Goal: Information Seeking & Learning: Learn about a topic

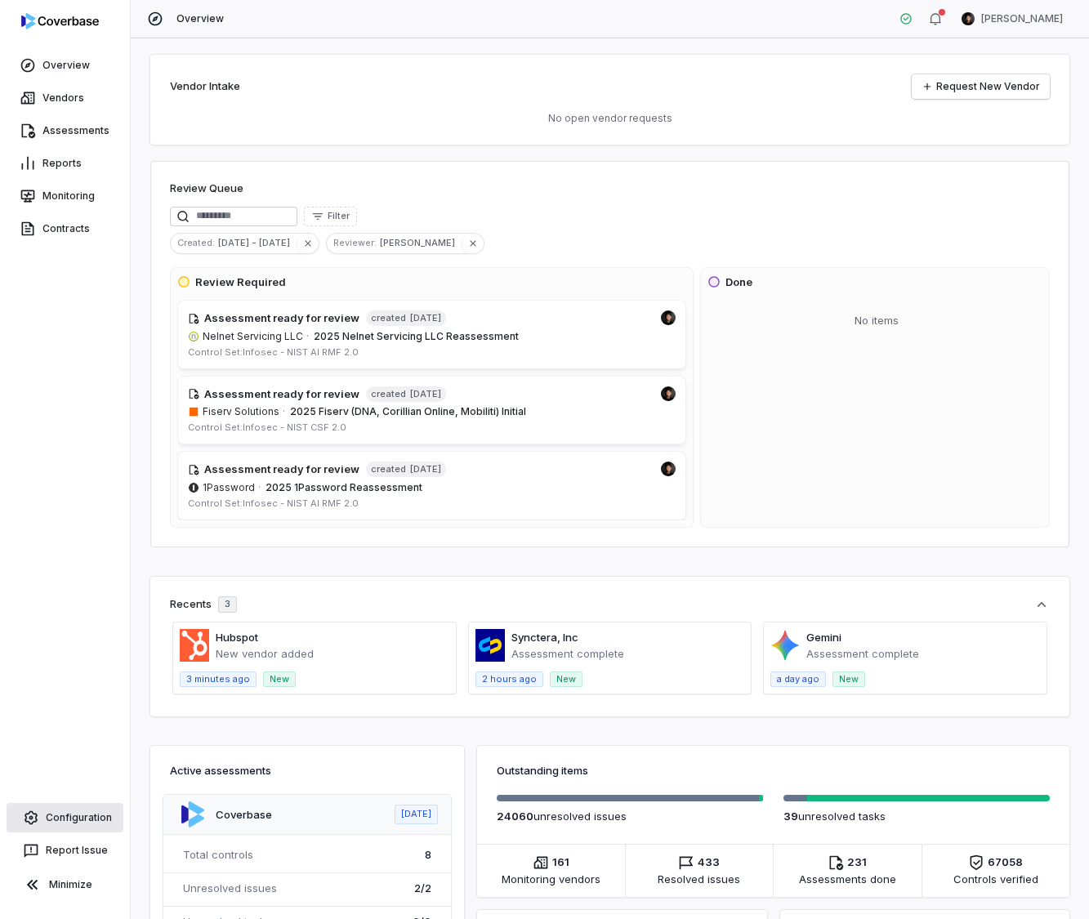
click at [76, 826] on link "Configuration" at bounding box center [65, 817] width 117 height 29
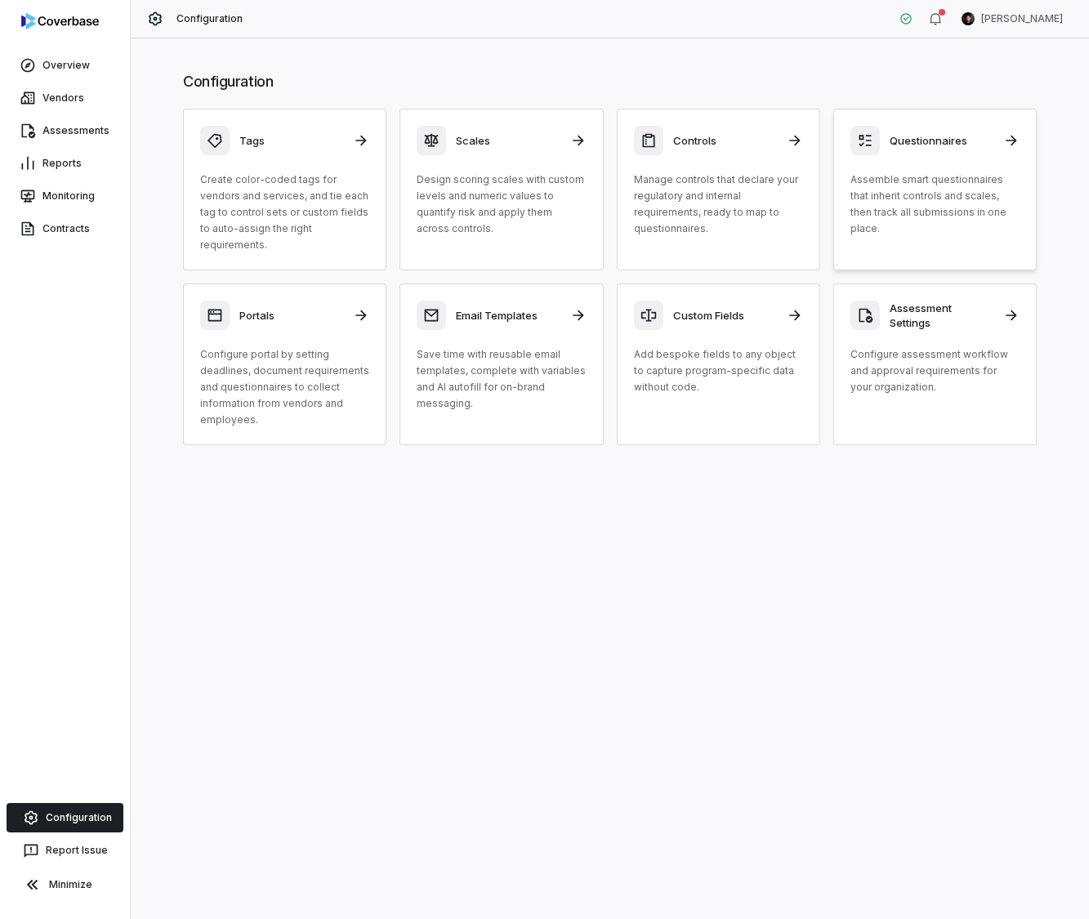
click at [940, 158] on div "Questionnaires Assemble smart questionnaires that inherit controls and scales, …" at bounding box center [934, 181] width 169 height 111
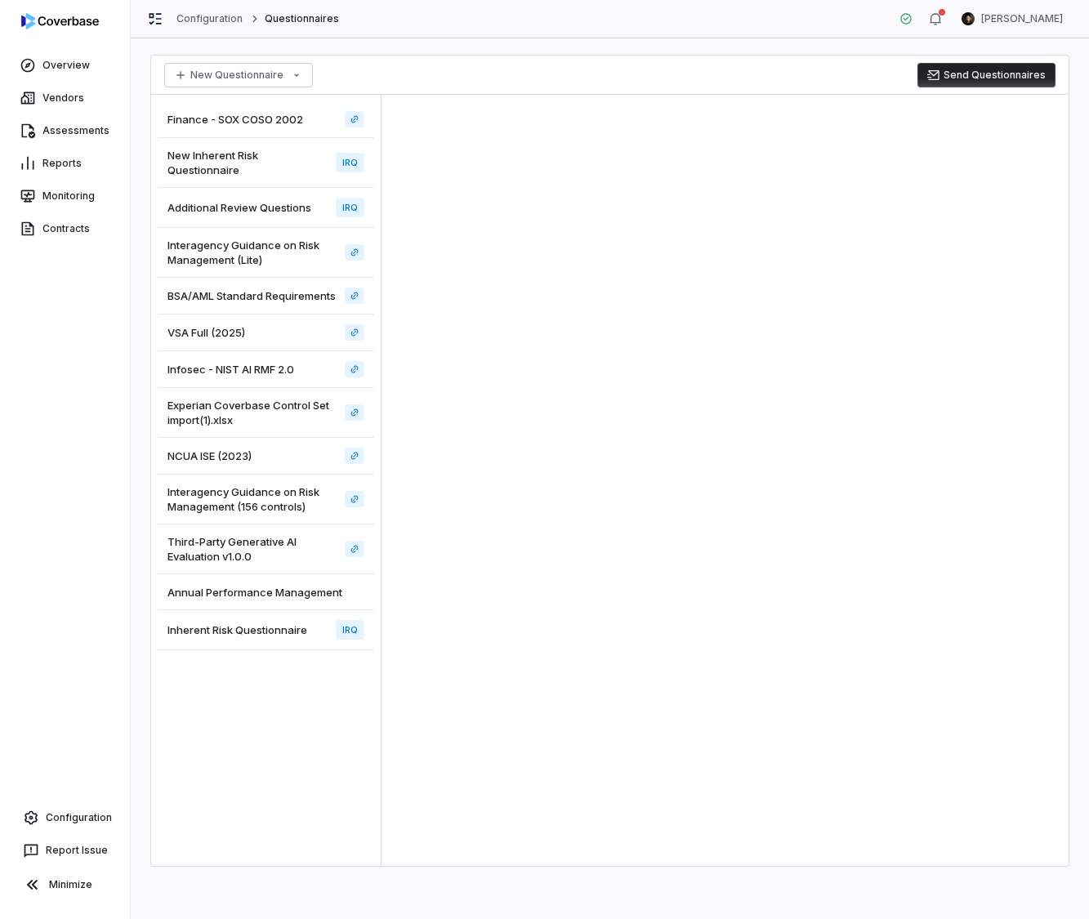
click at [252, 163] on span "New Inherent Risk Questionnaire" at bounding box center [248, 162] width 162 height 29
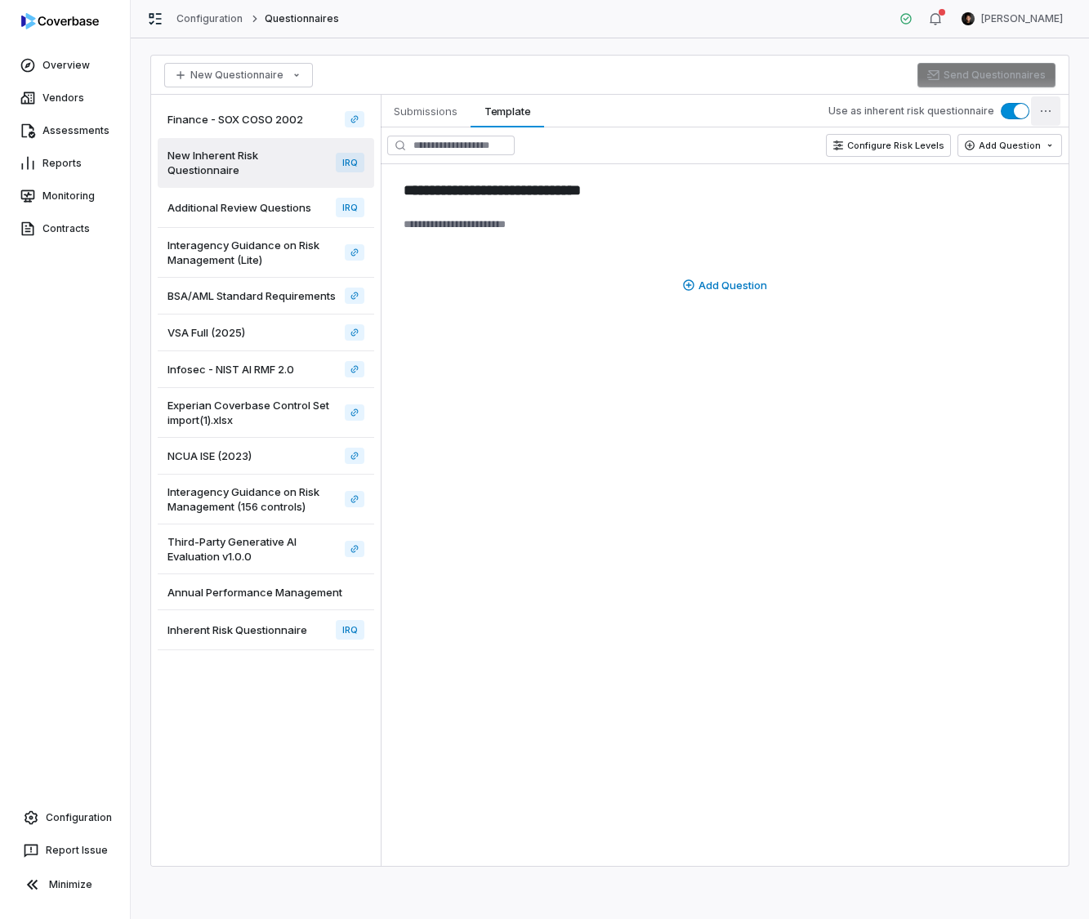
click at [1048, 107] on html "**********" at bounding box center [544, 459] width 1089 height 919
click at [992, 230] on div "Delete Template" at bounding box center [978, 227] width 152 height 26
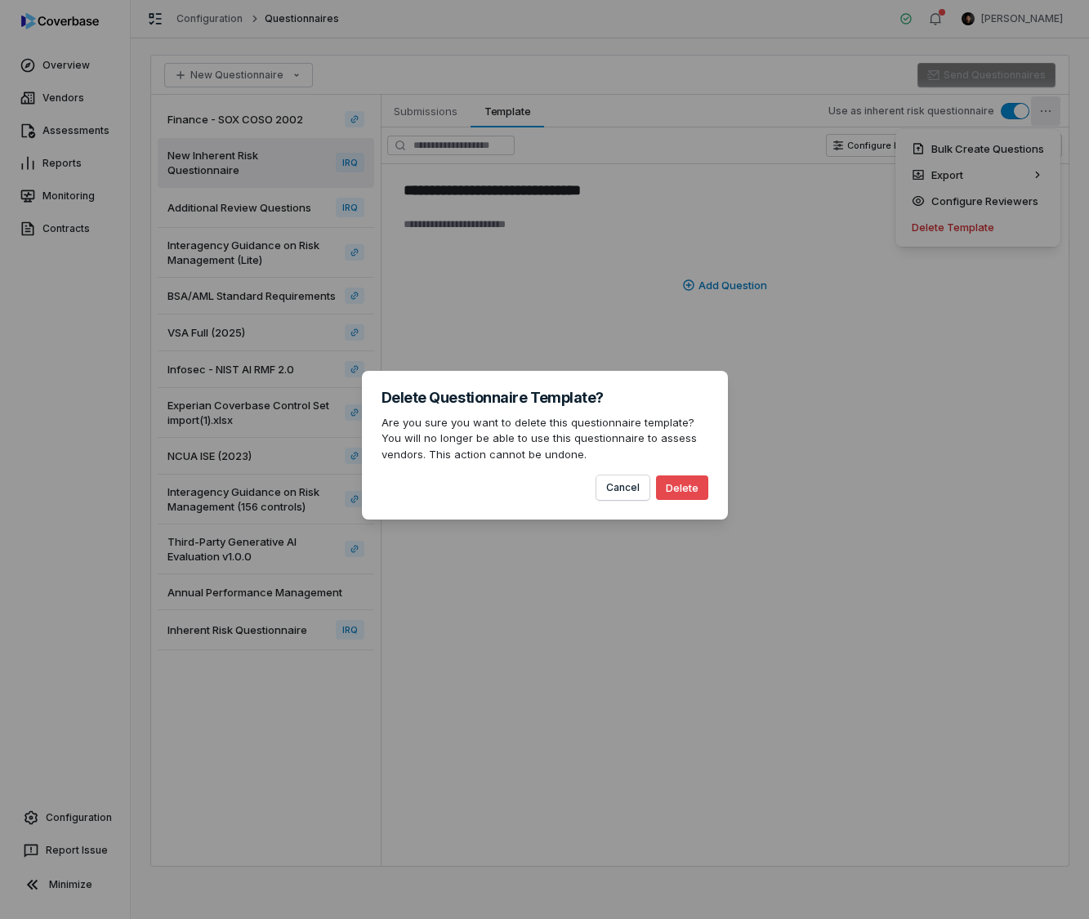
click at [693, 495] on button "Delete" at bounding box center [682, 487] width 52 height 25
type textarea "*"
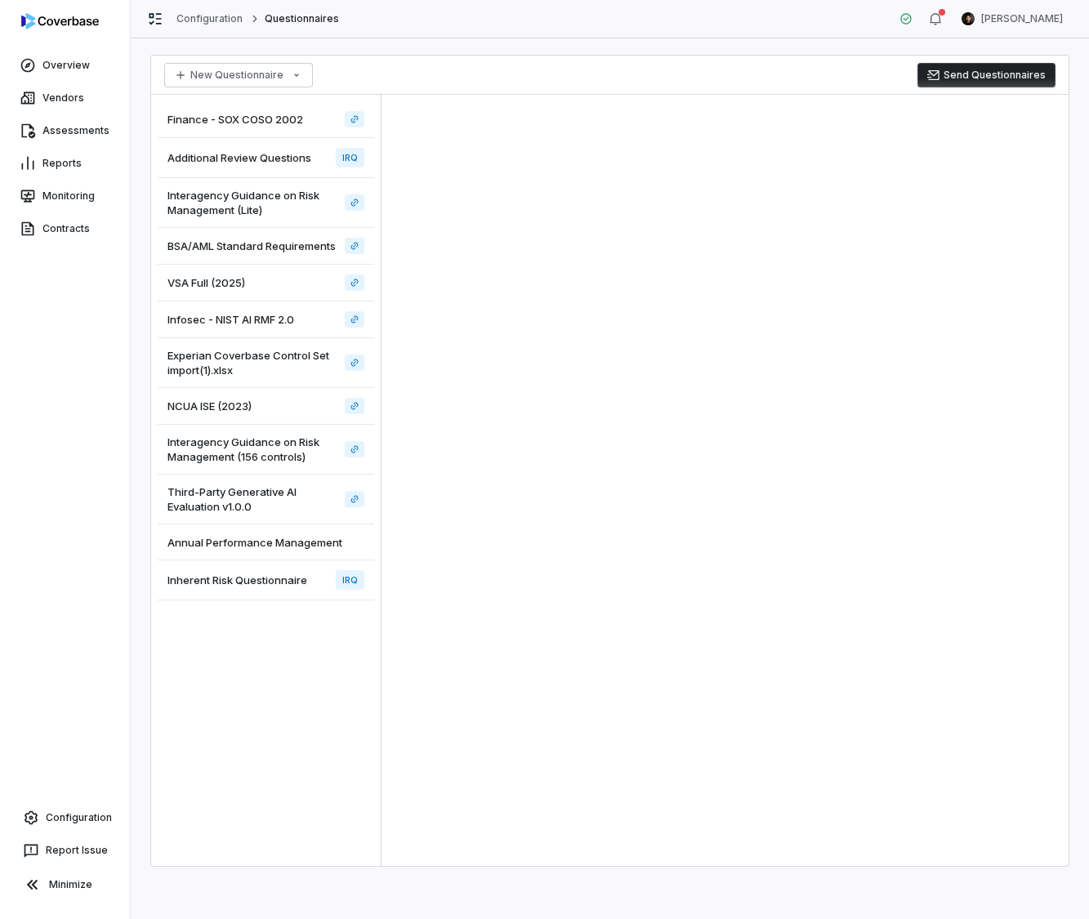
click at [283, 163] on span "Additional Review Questions" at bounding box center [239, 157] width 144 height 15
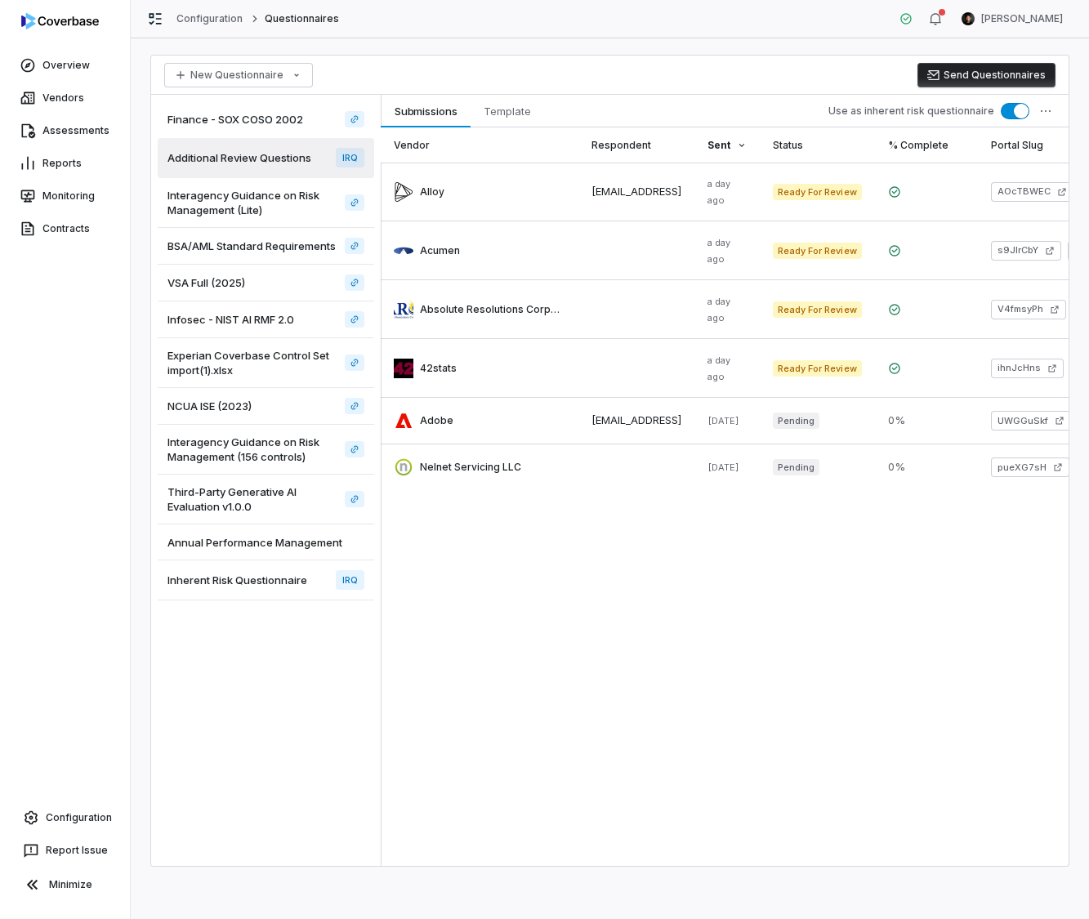
click at [253, 573] on span "Inherent Risk Questionnaire" at bounding box center [237, 580] width 140 height 15
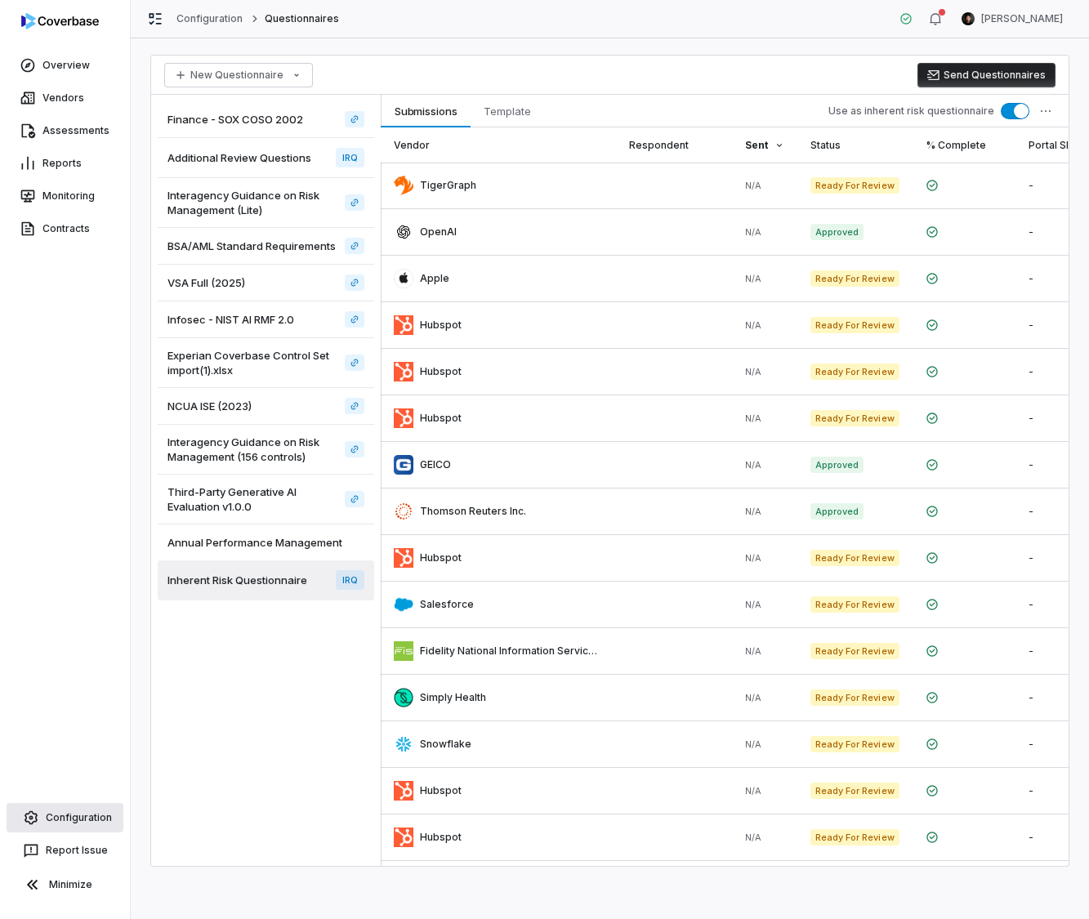
click at [89, 815] on link "Configuration" at bounding box center [65, 817] width 117 height 29
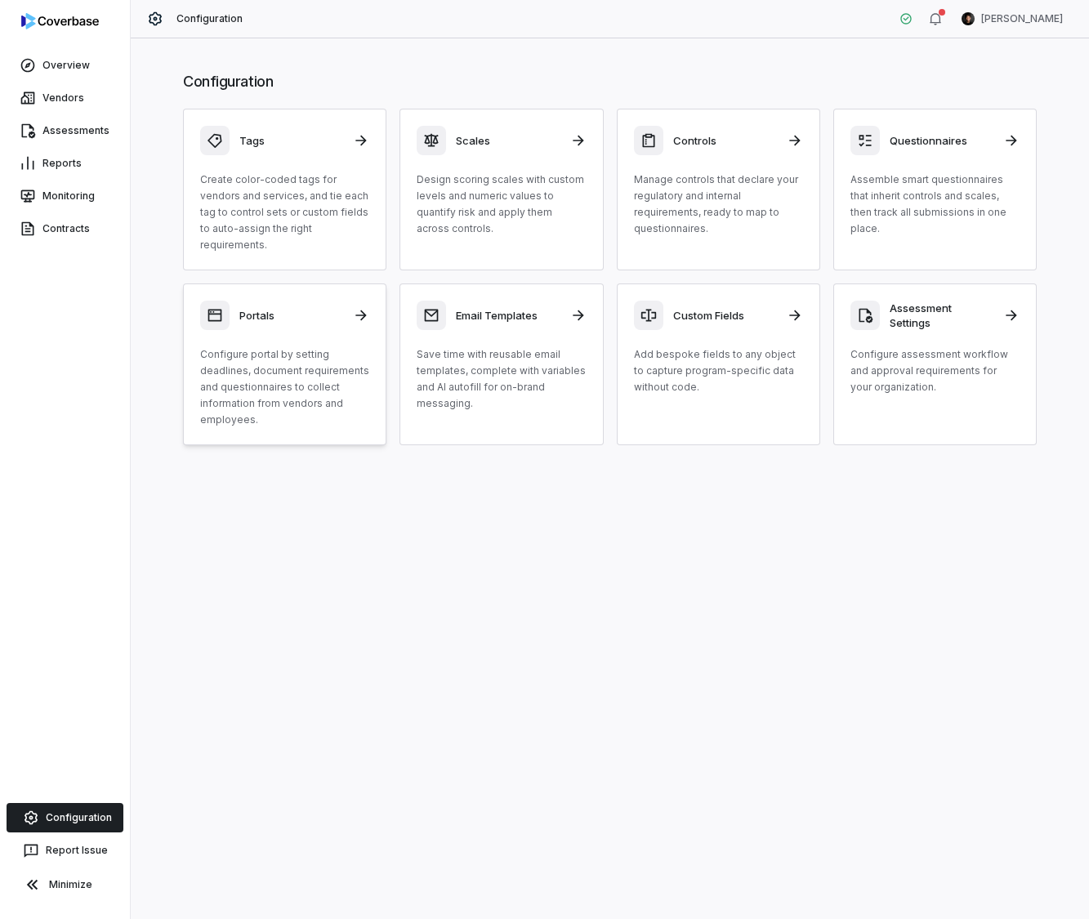
click at [292, 354] on p "Configure portal by setting deadlines, document requirements and questionnaires…" at bounding box center [284, 387] width 169 height 82
click at [855, 351] on p "Configure assessment workflow and approval requirements for your organization." at bounding box center [934, 370] width 169 height 49
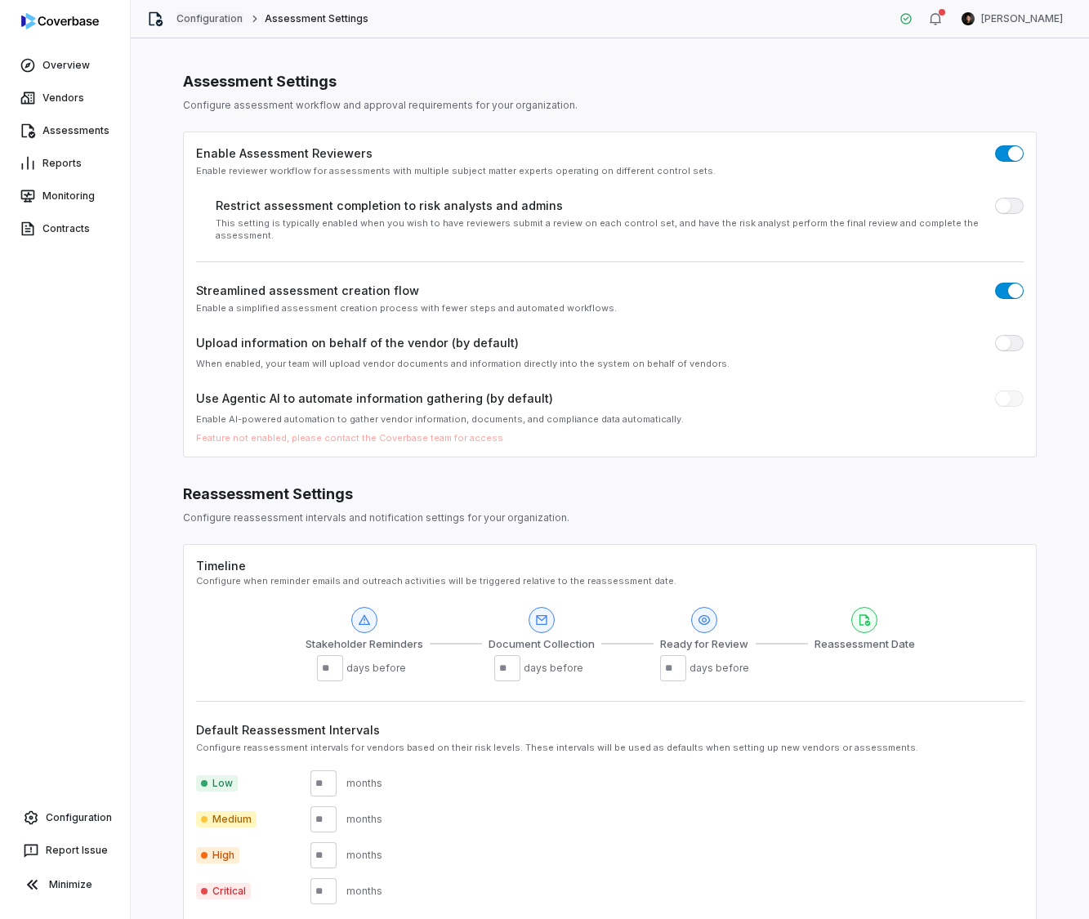
click at [203, 16] on link "Configuration" at bounding box center [209, 18] width 67 height 13
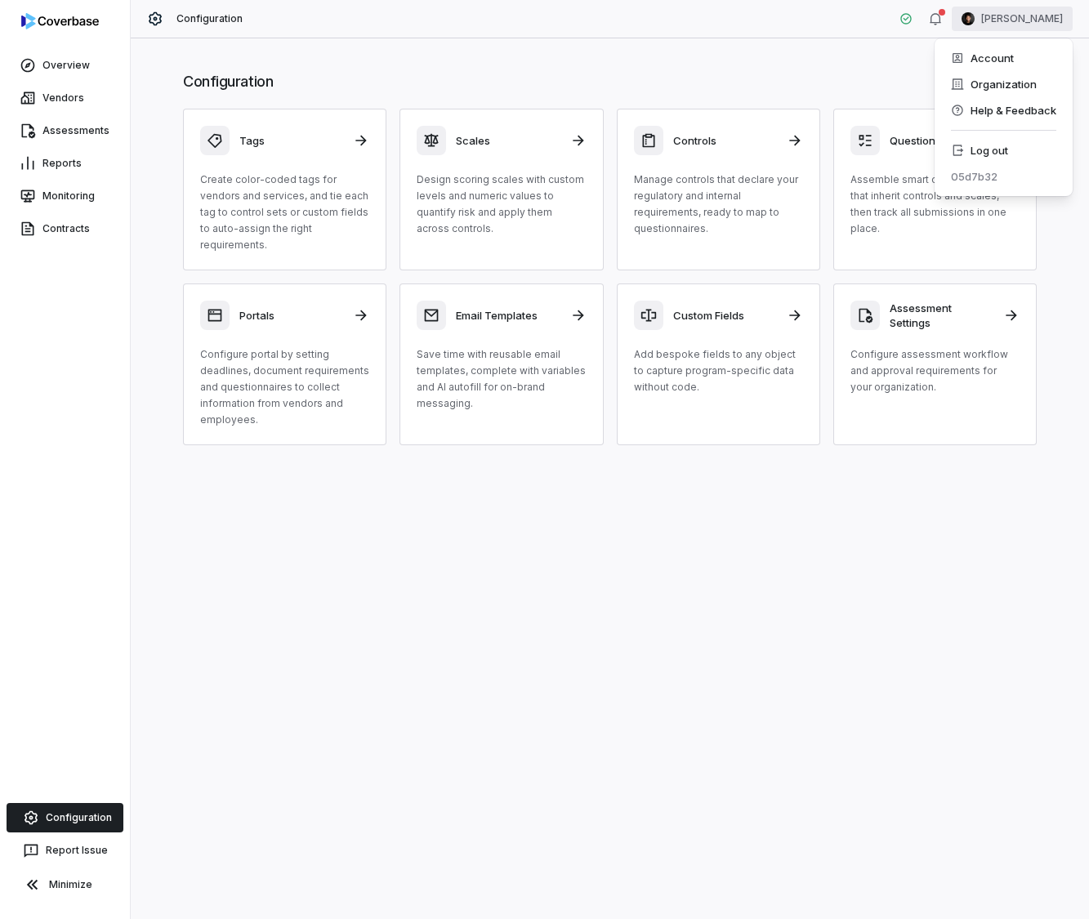
click at [1033, 16] on html "Overview Vendors Assessments Reports Monitoring Contracts Configuration Report …" at bounding box center [544, 459] width 1089 height 919
click at [1008, 78] on div "Organization" at bounding box center [1003, 84] width 125 height 26
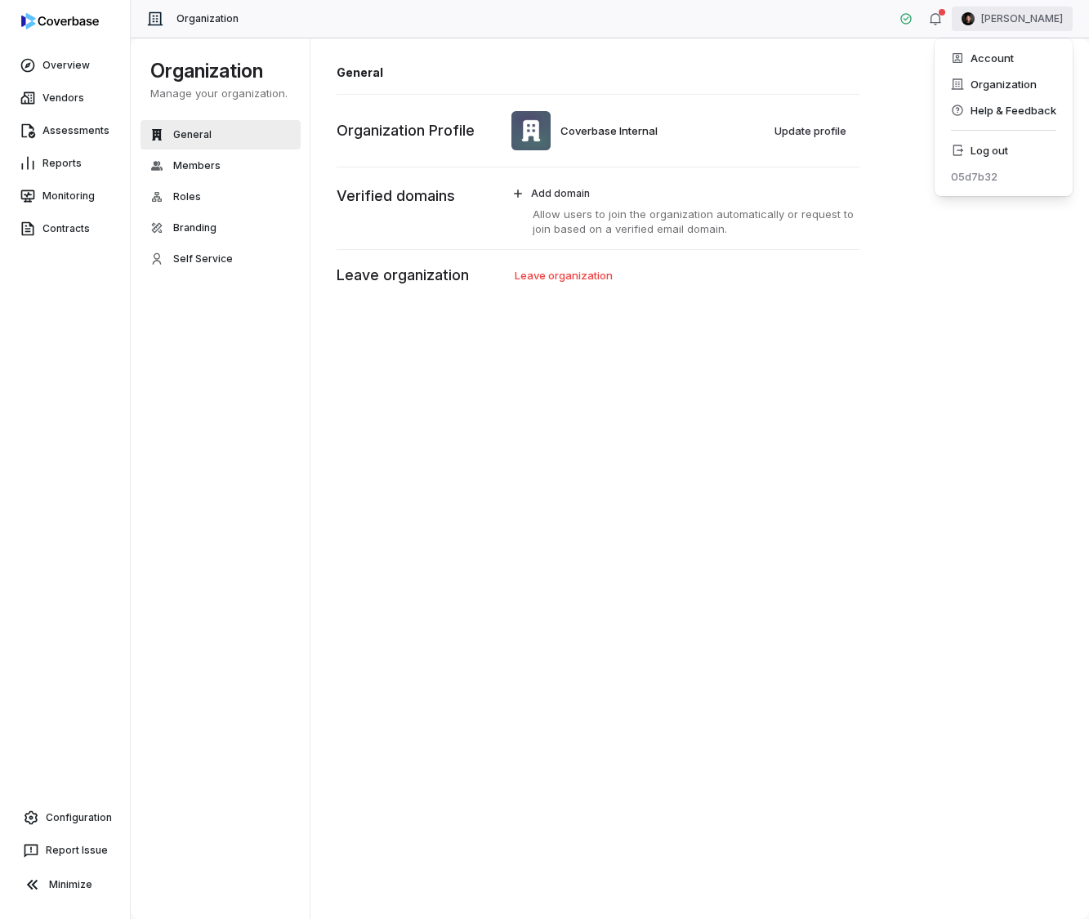
click at [1059, 30] on html "Overview Vendors Assessments Reports Monitoring Contracts Configuration Report …" at bounding box center [544, 459] width 1089 height 919
click at [1019, 47] on div "Account" at bounding box center [1003, 58] width 125 height 26
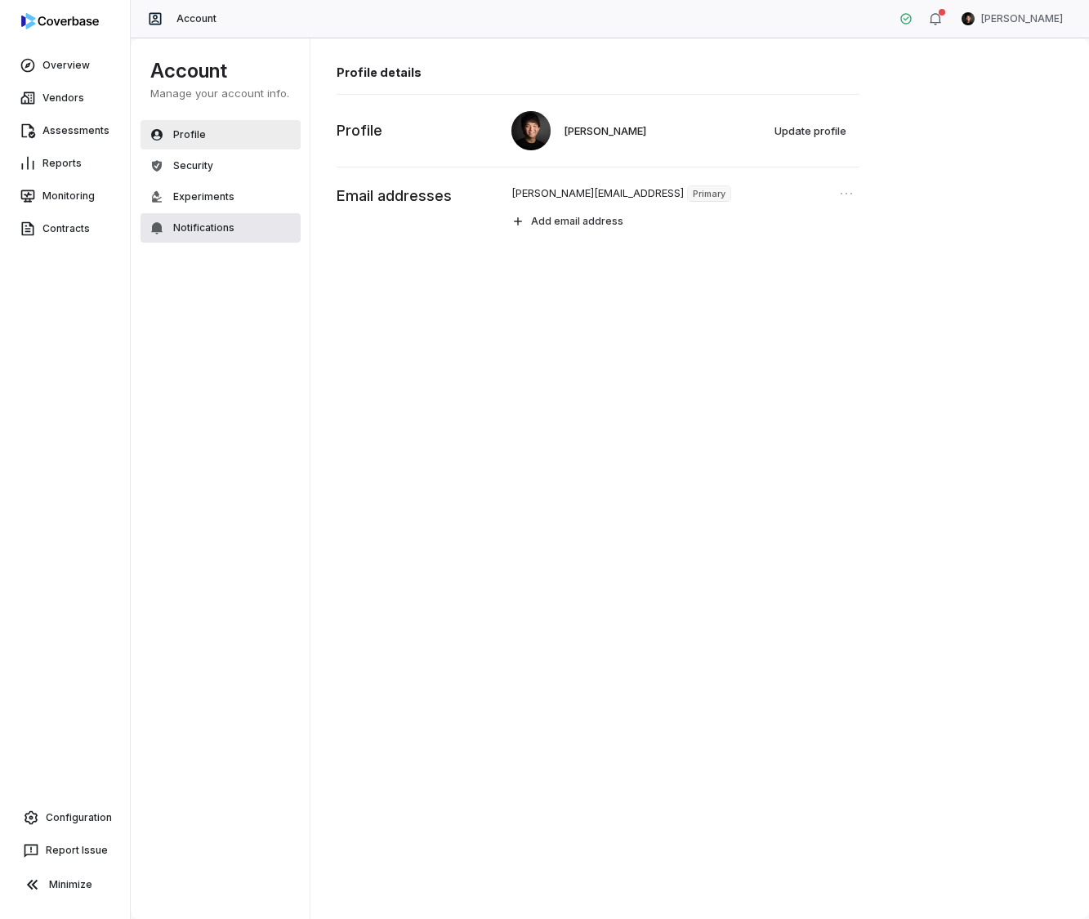
click at [188, 224] on span "Notifications" at bounding box center [203, 227] width 61 height 13
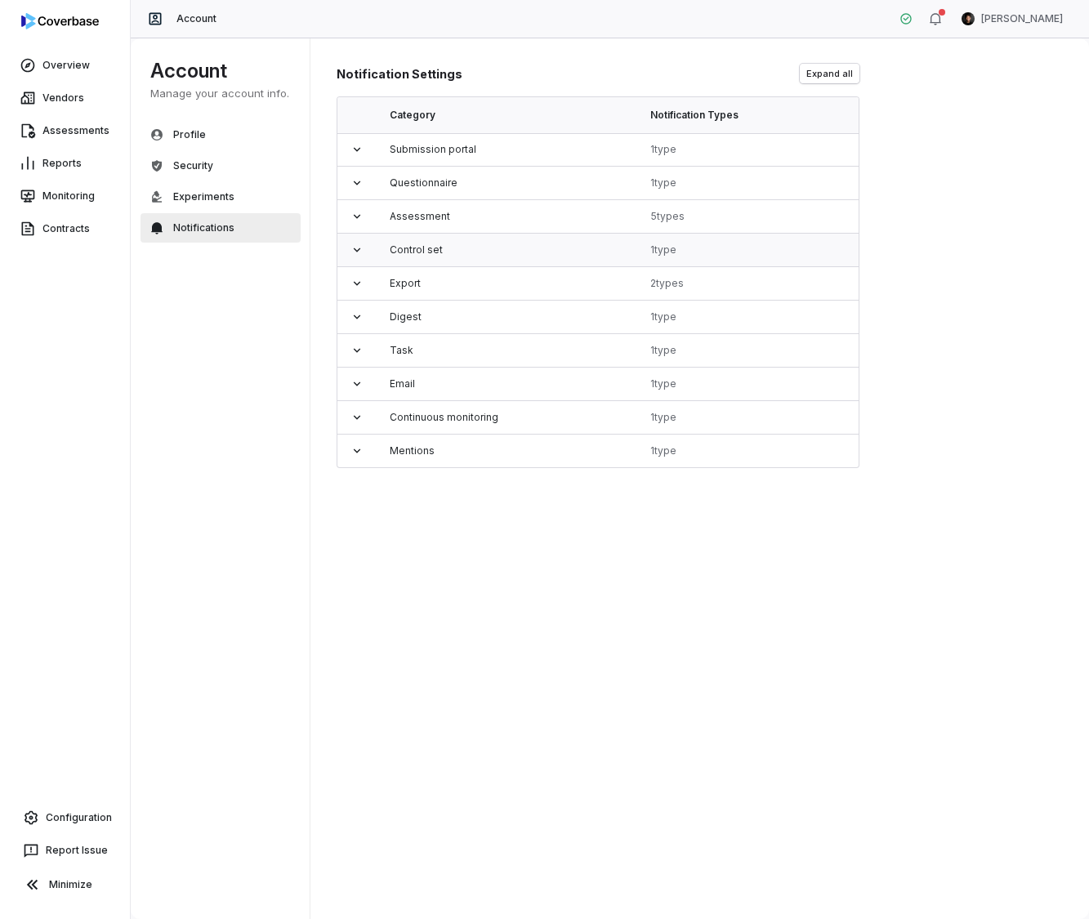
click at [362, 252] on icon at bounding box center [356, 249] width 13 height 13
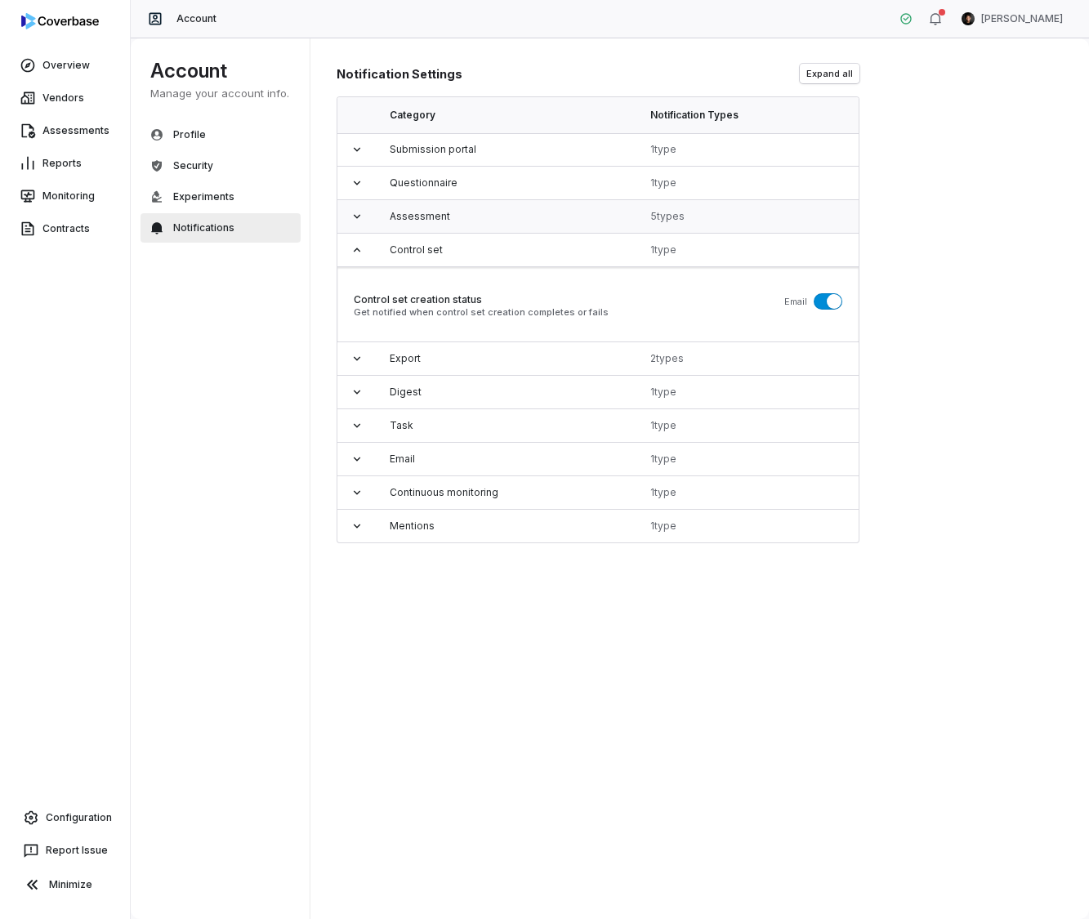
click at [359, 219] on icon at bounding box center [356, 216] width 13 height 13
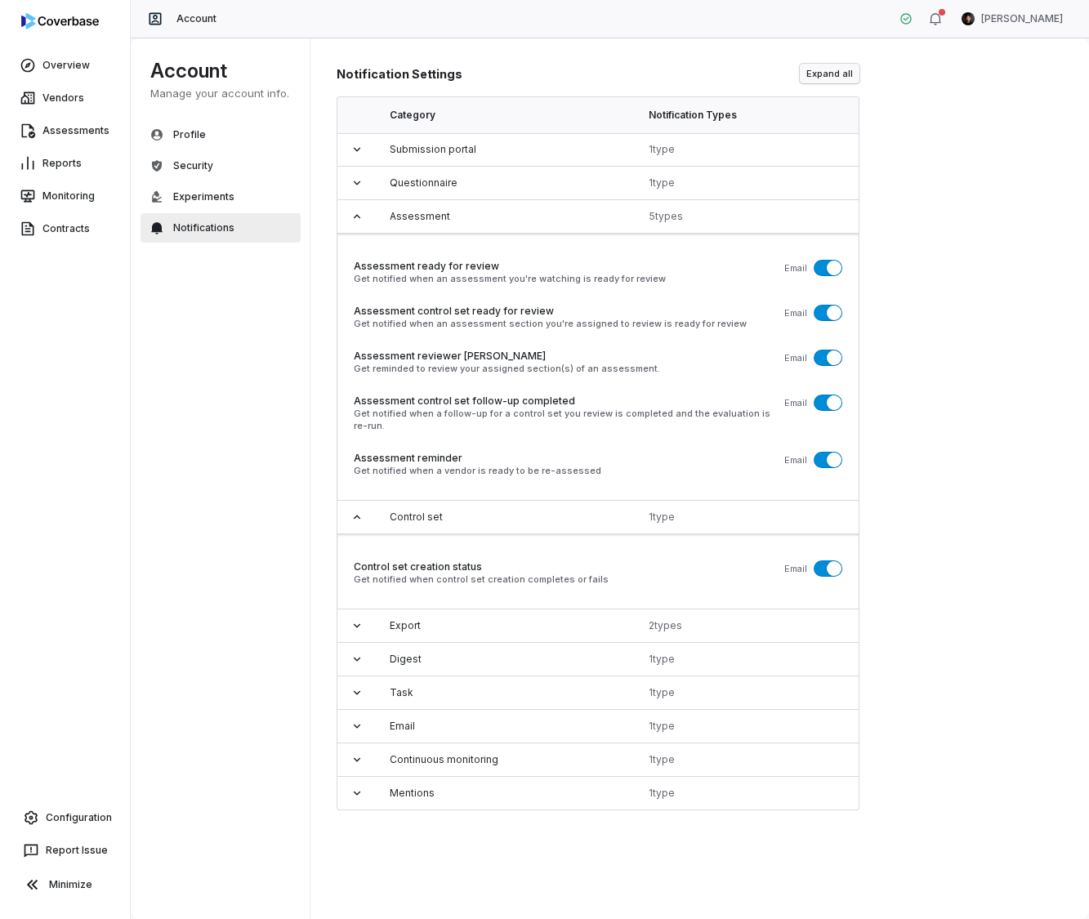
click at [823, 68] on button "Expand all" at bounding box center [830, 74] width 60 height 20
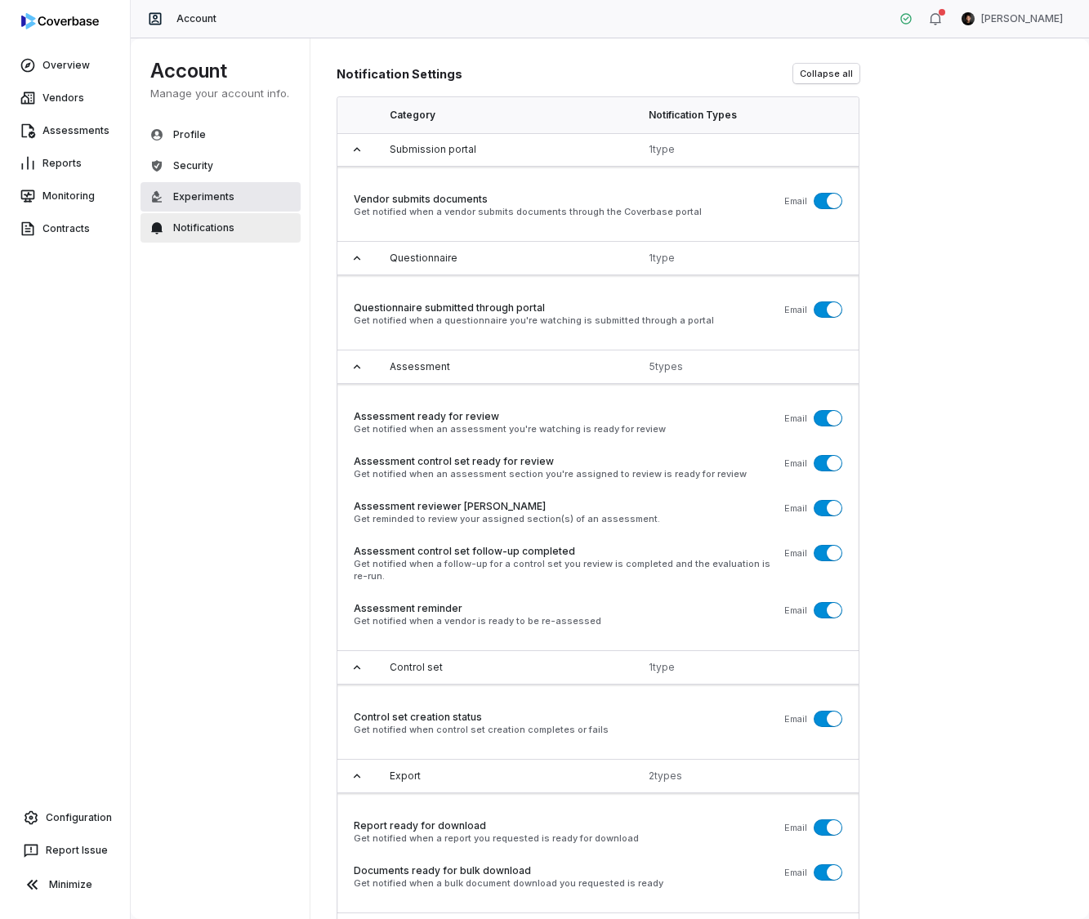
click at [173, 199] on span "Experiments" at bounding box center [203, 196] width 61 height 13
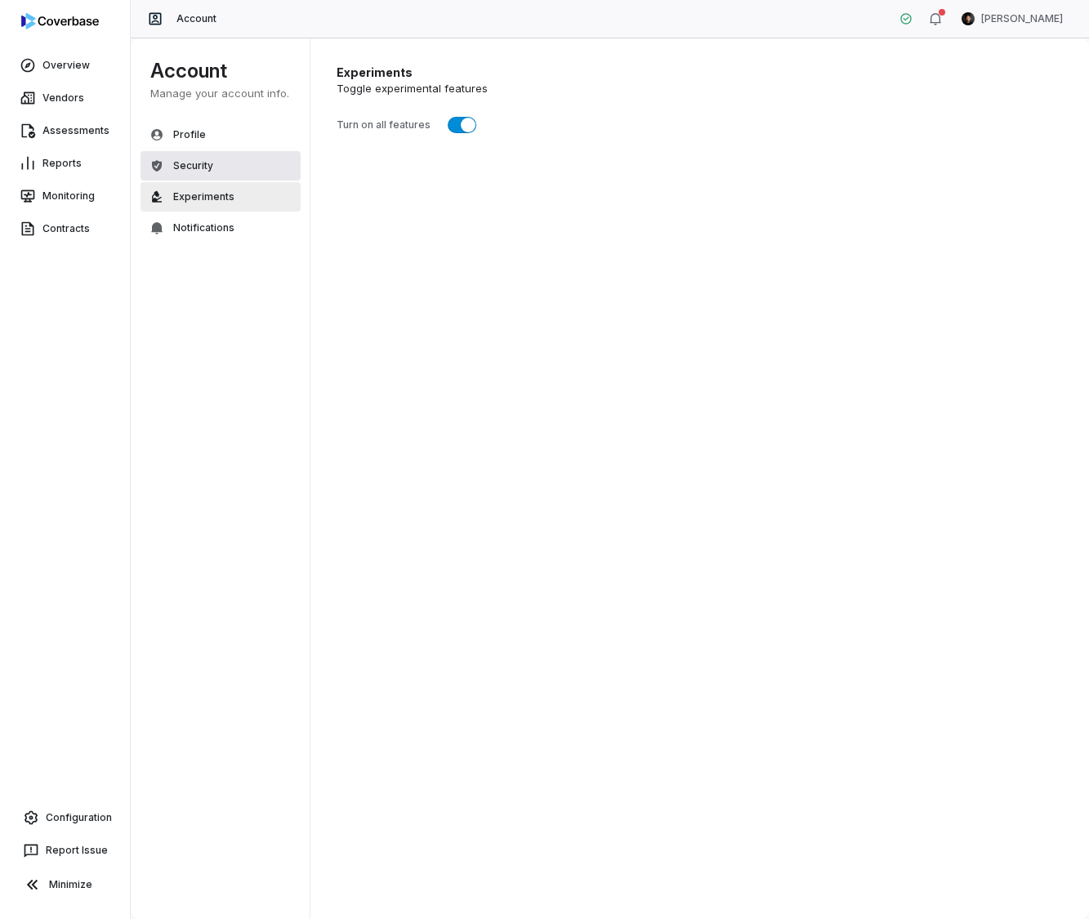
click at [181, 157] on button "Security" at bounding box center [221, 165] width 160 height 29
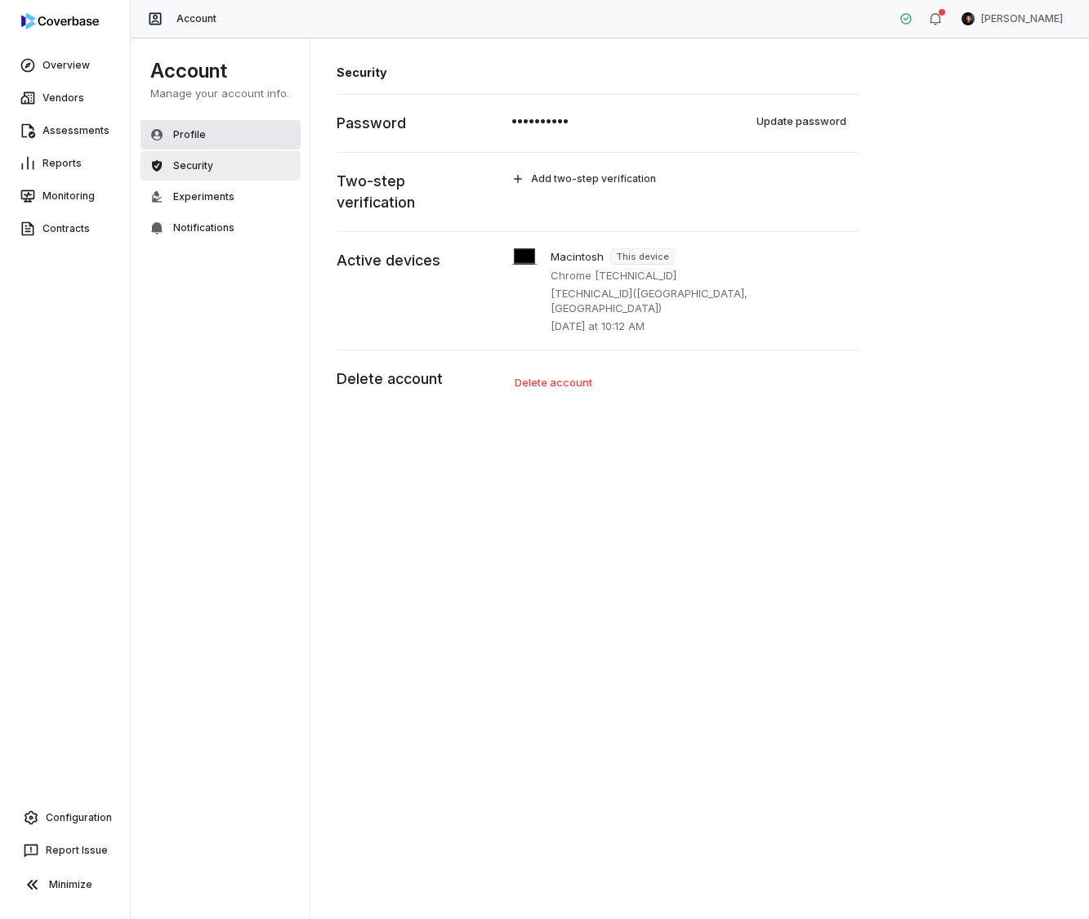
click at [187, 136] on span "Profile" at bounding box center [189, 134] width 33 height 13
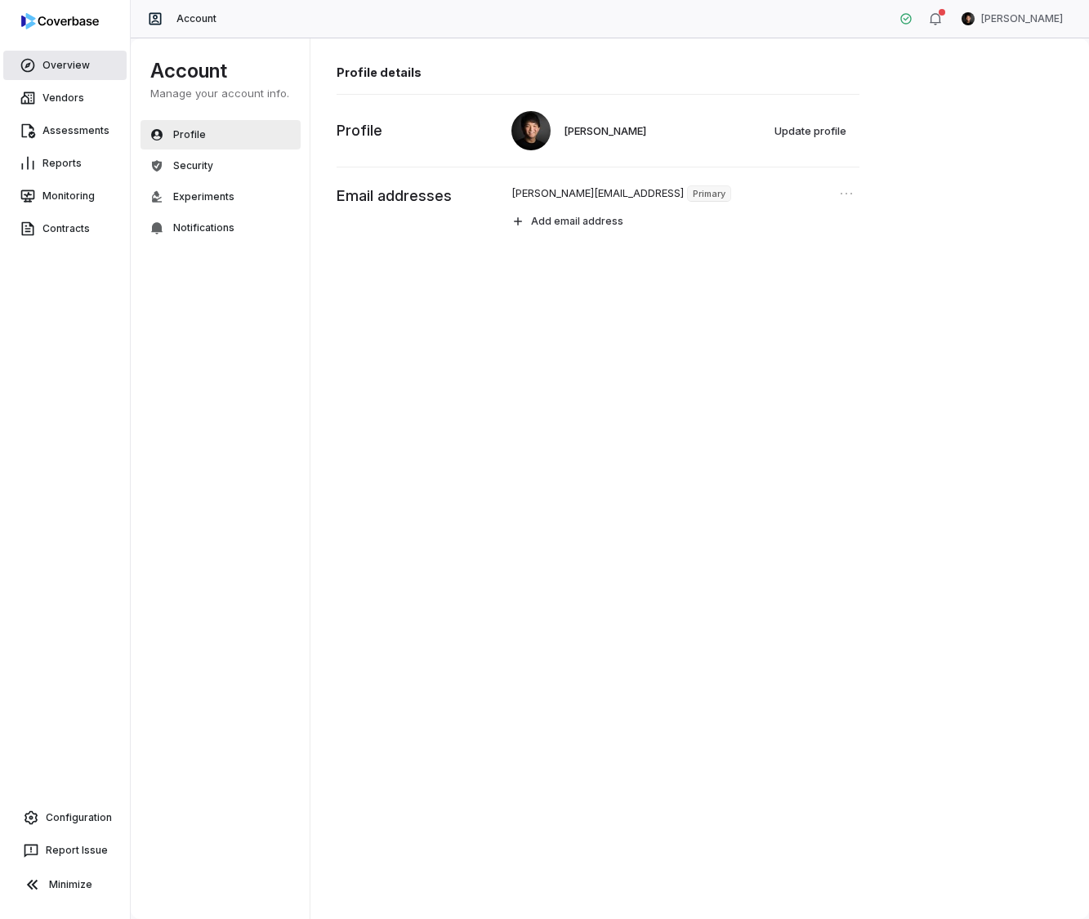
click at [78, 52] on link "Overview" at bounding box center [64, 65] width 123 height 29
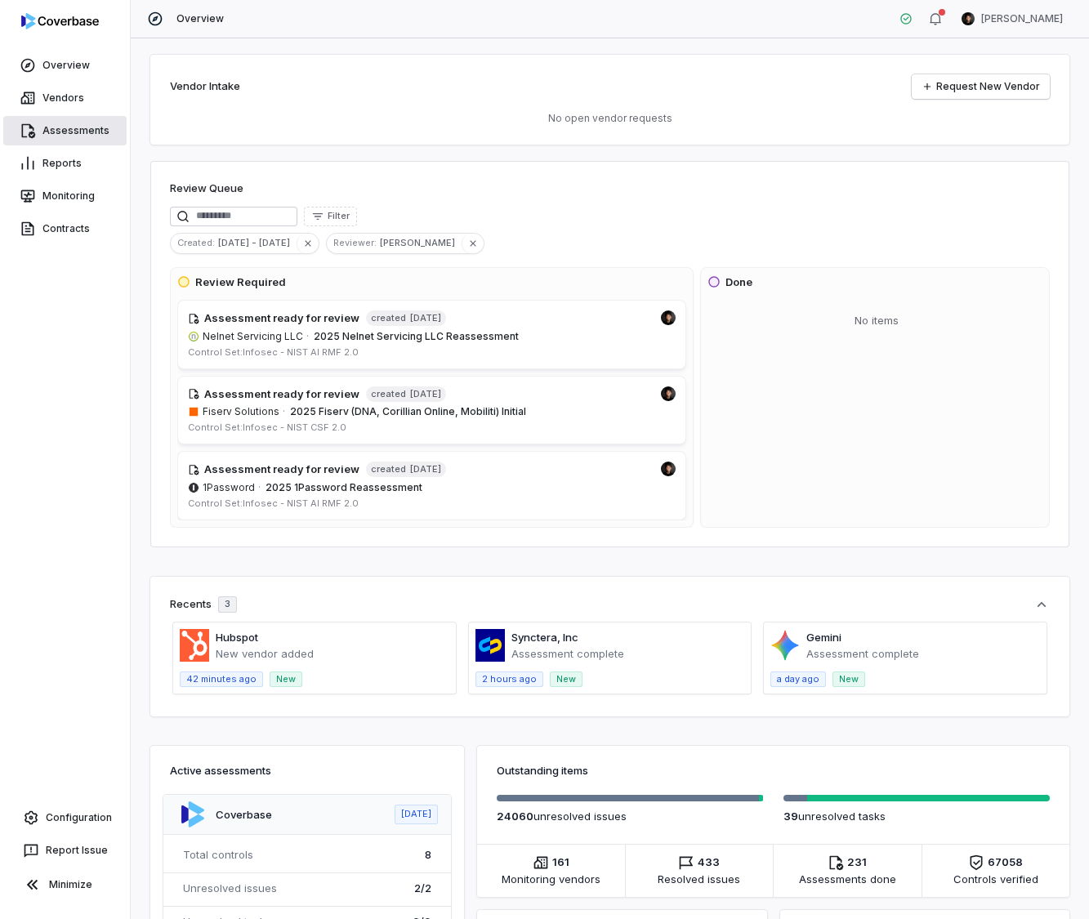
click at [20, 144] on link "Assessments" at bounding box center [64, 130] width 123 height 29
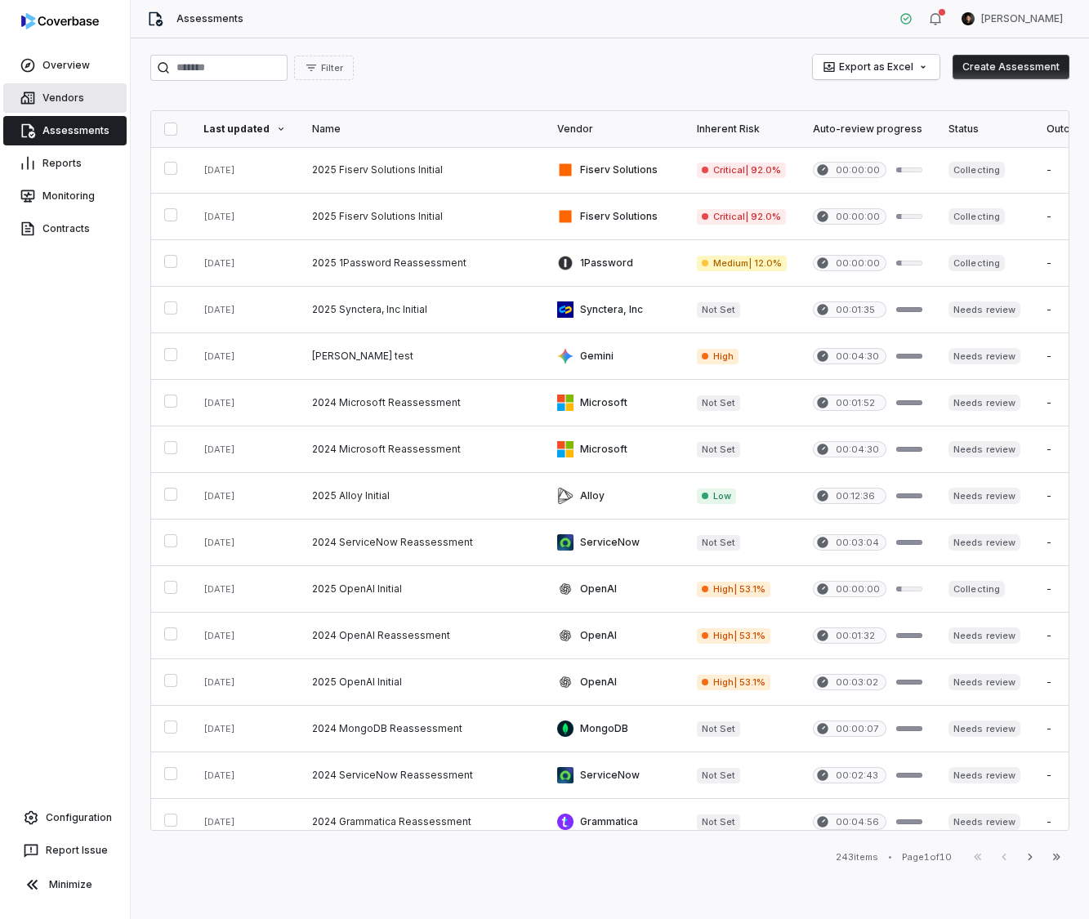
click at [43, 94] on link "Vendors" at bounding box center [64, 97] width 123 height 29
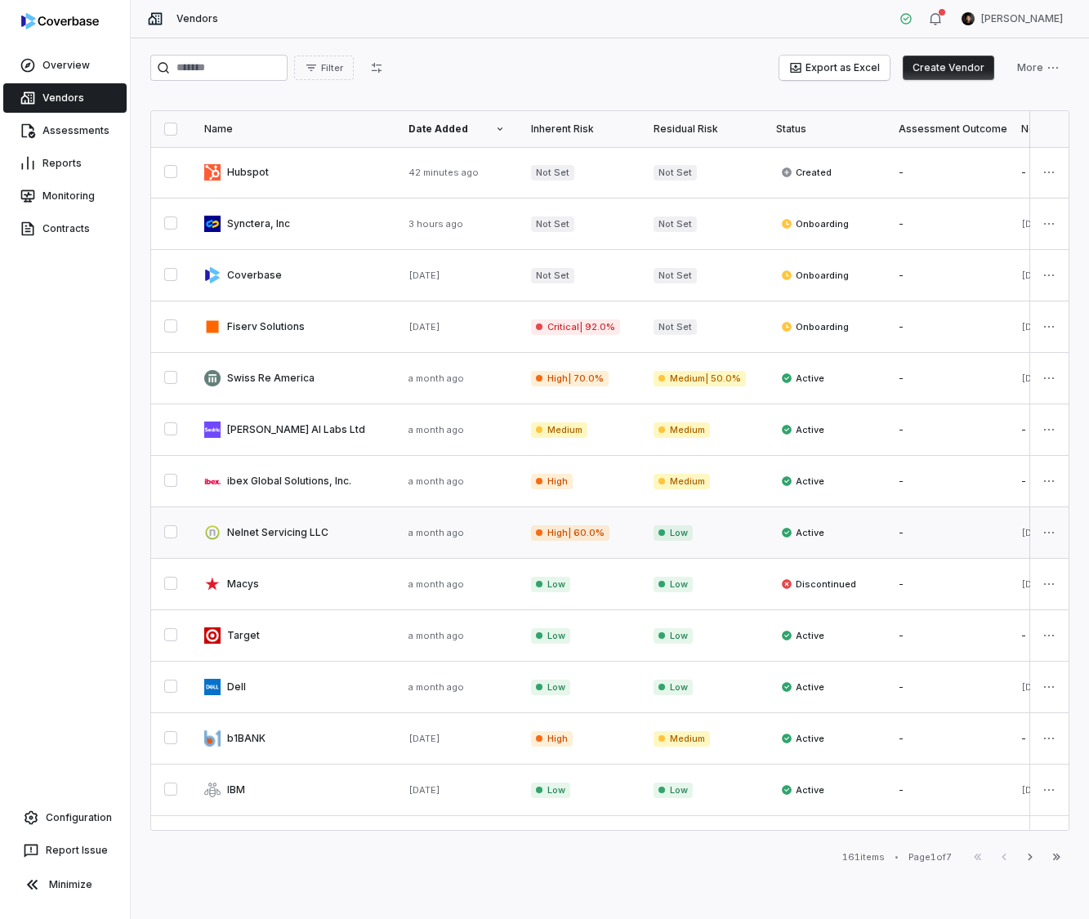
click at [317, 536] on link at bounding box center [293, 532] width 204 height 51
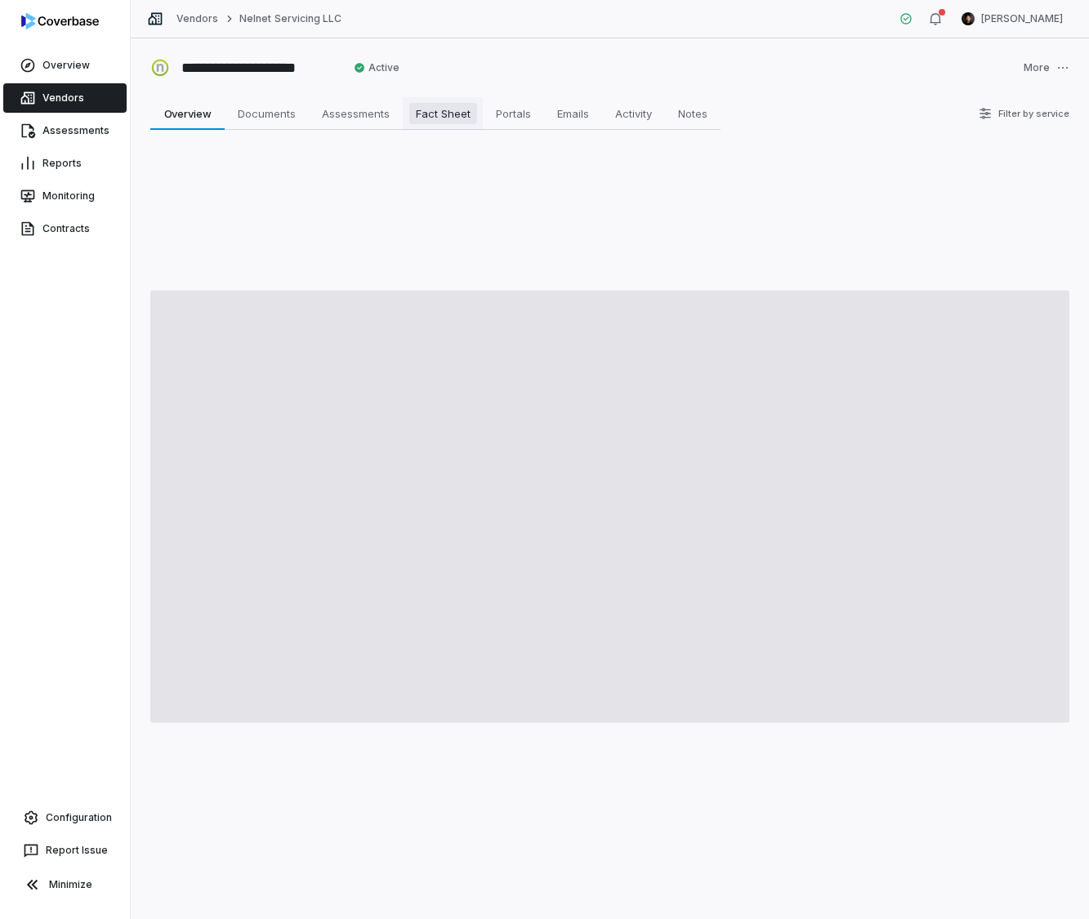
click at [463, 110] on span "Fact Sheet" at bounding box center [443, 113] width 68 height 21
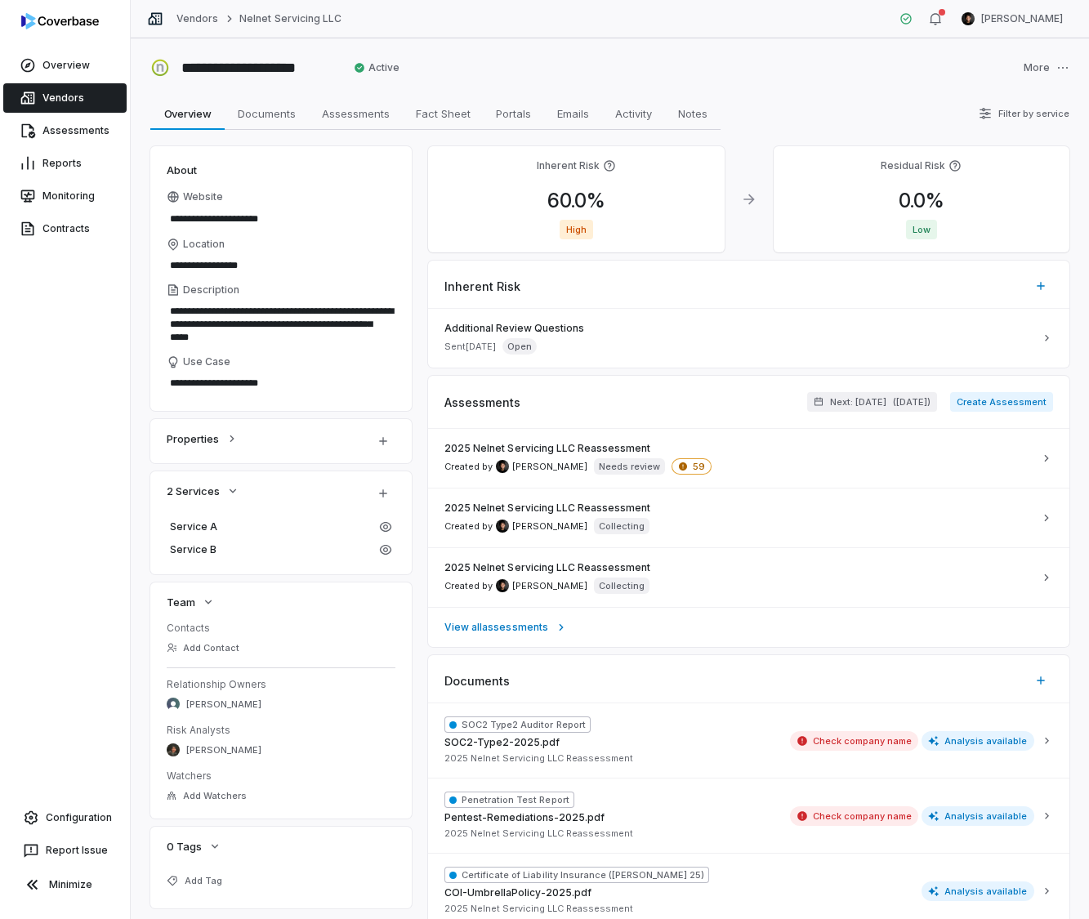
click at [65, 92] on link "Vendors" at bounding box center [64, 97] width 123 height 29
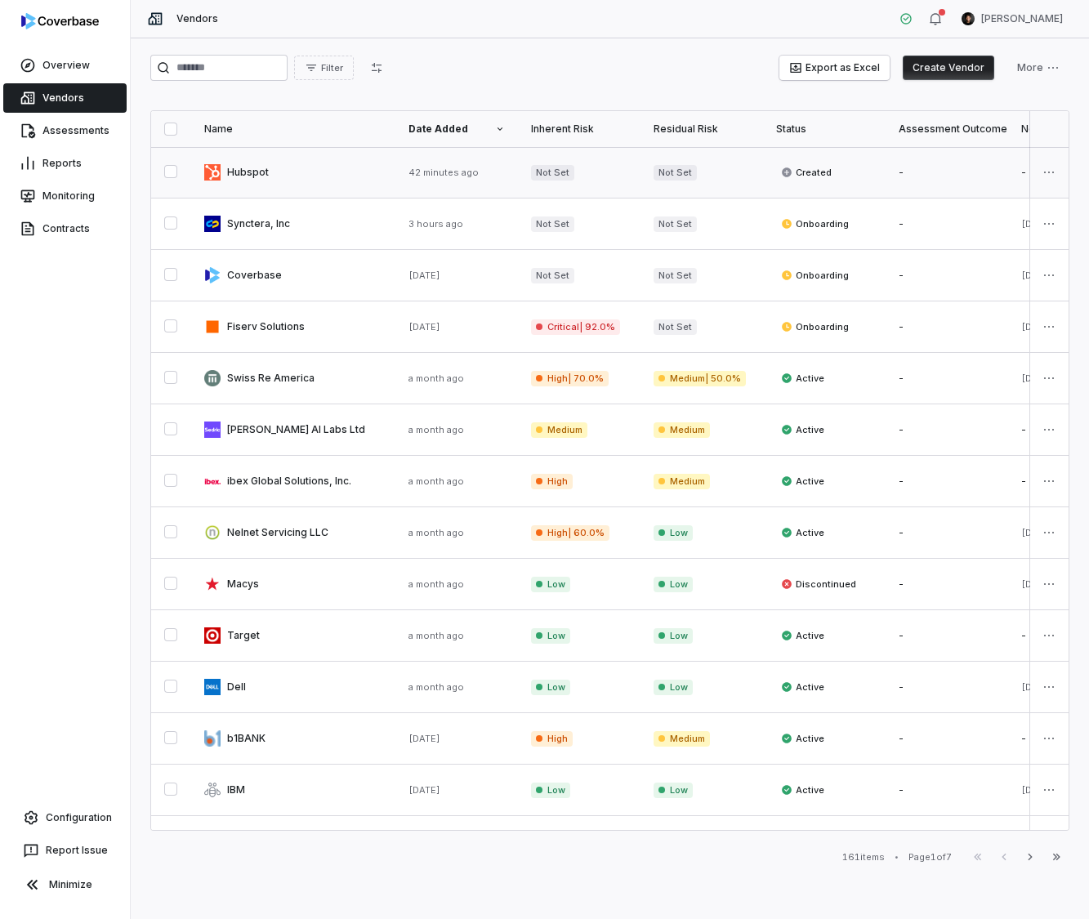
click at [297, 172] on link at bounding box center [293, 172] width 204 height 51
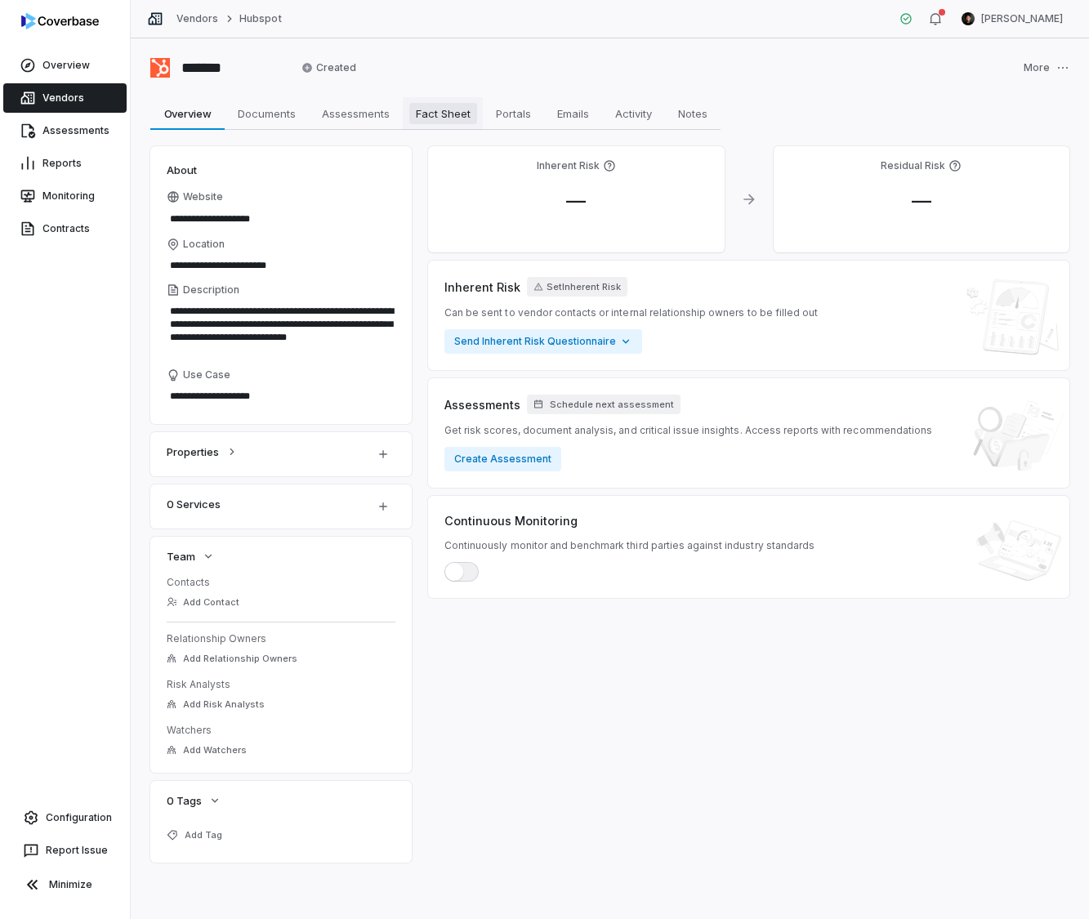
click at [431, 110] on span "Fact Sheet" at bounding box center [443, 113] width 68 height 21
type textarea "*"
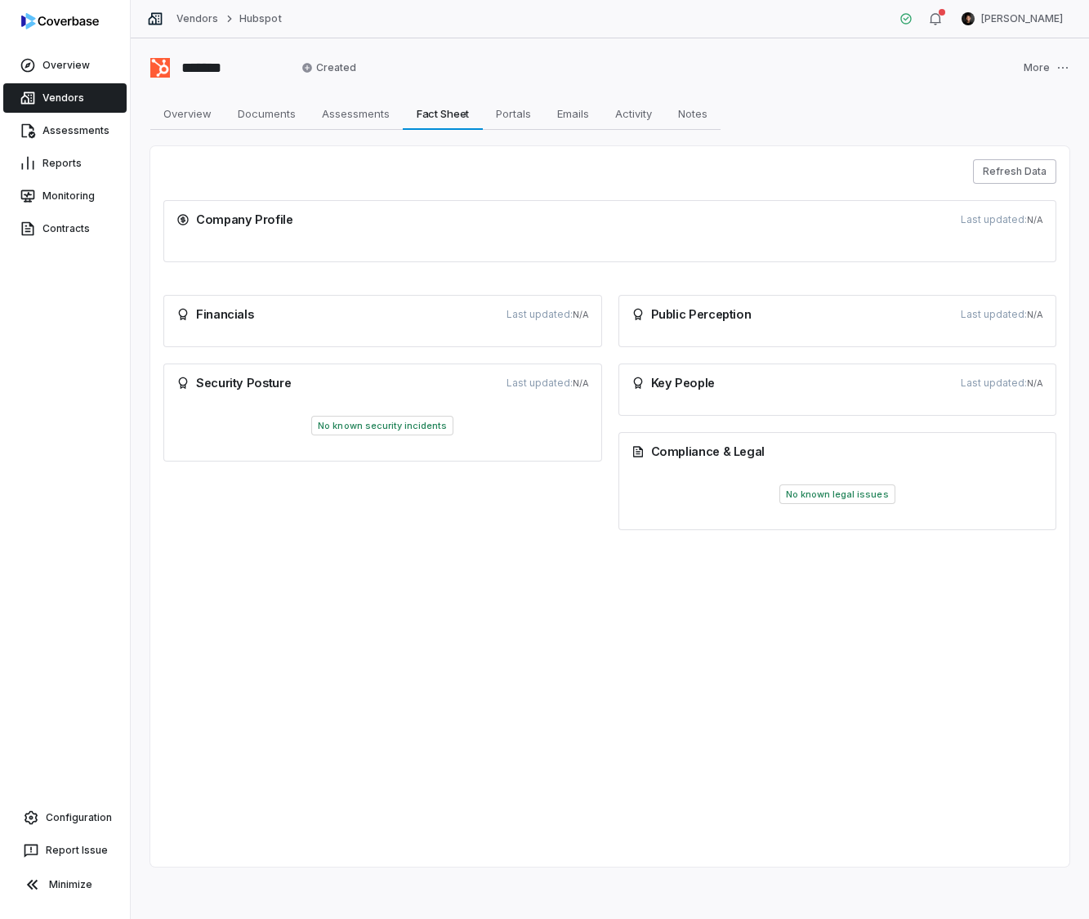
click at [1012, 175] on button "Refresh Data" at bounding box center [1014, 171] width 83 height 25
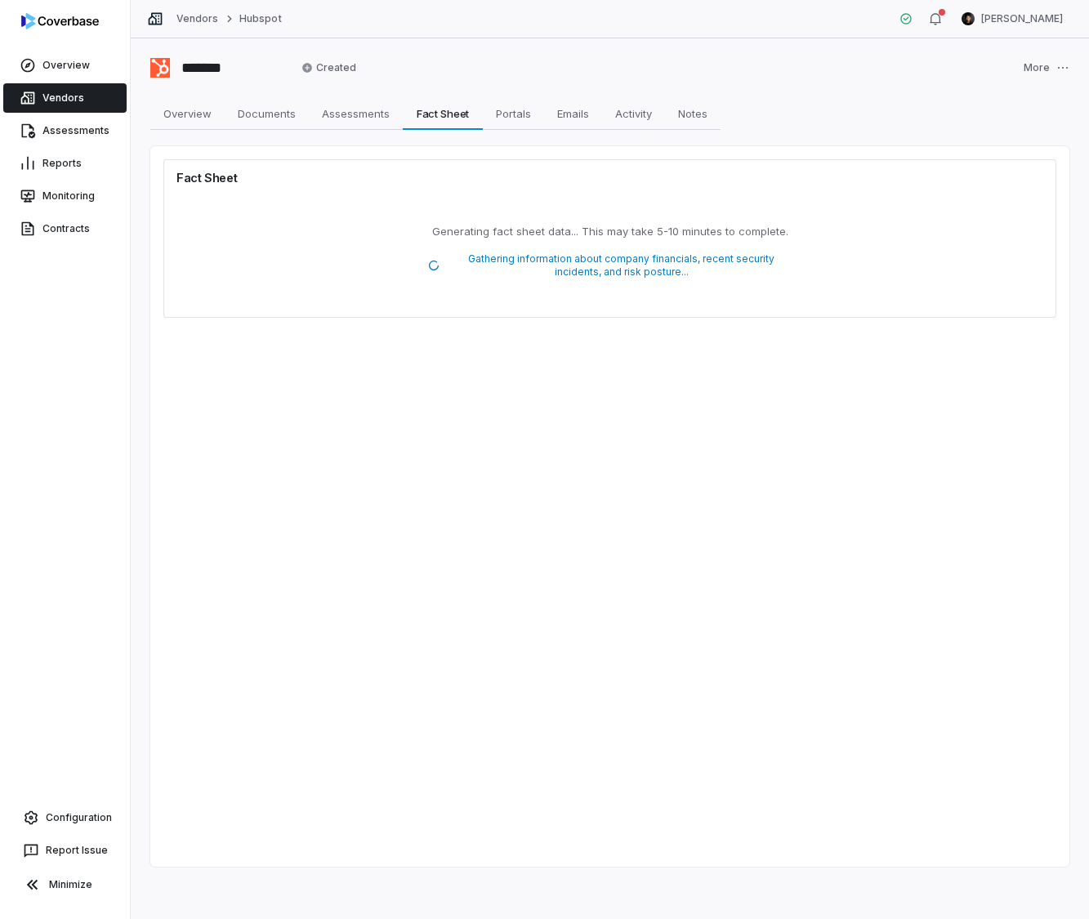
click at [60, 85] on link "Vendors" at bounding box center [64, 97] width 123 height 29
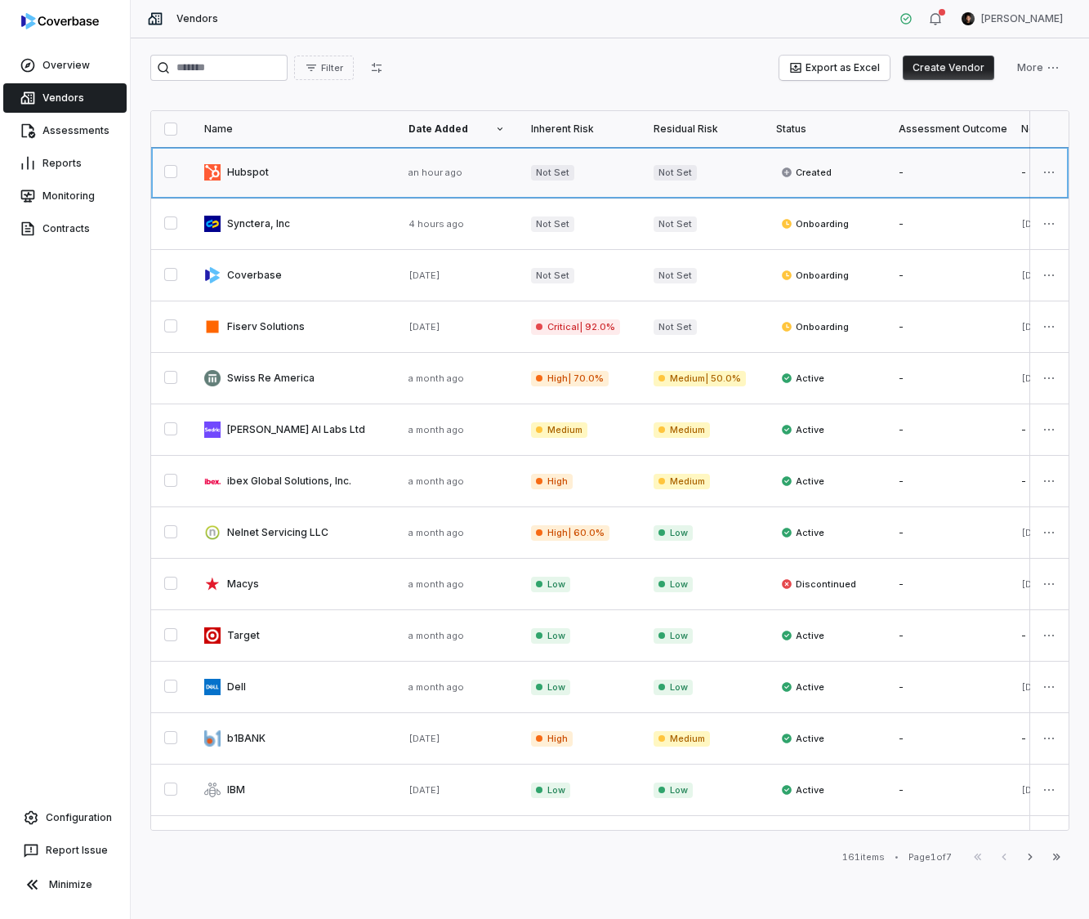
click at [194, 169] on link at bounding box center [293, 172] width 204 height 51
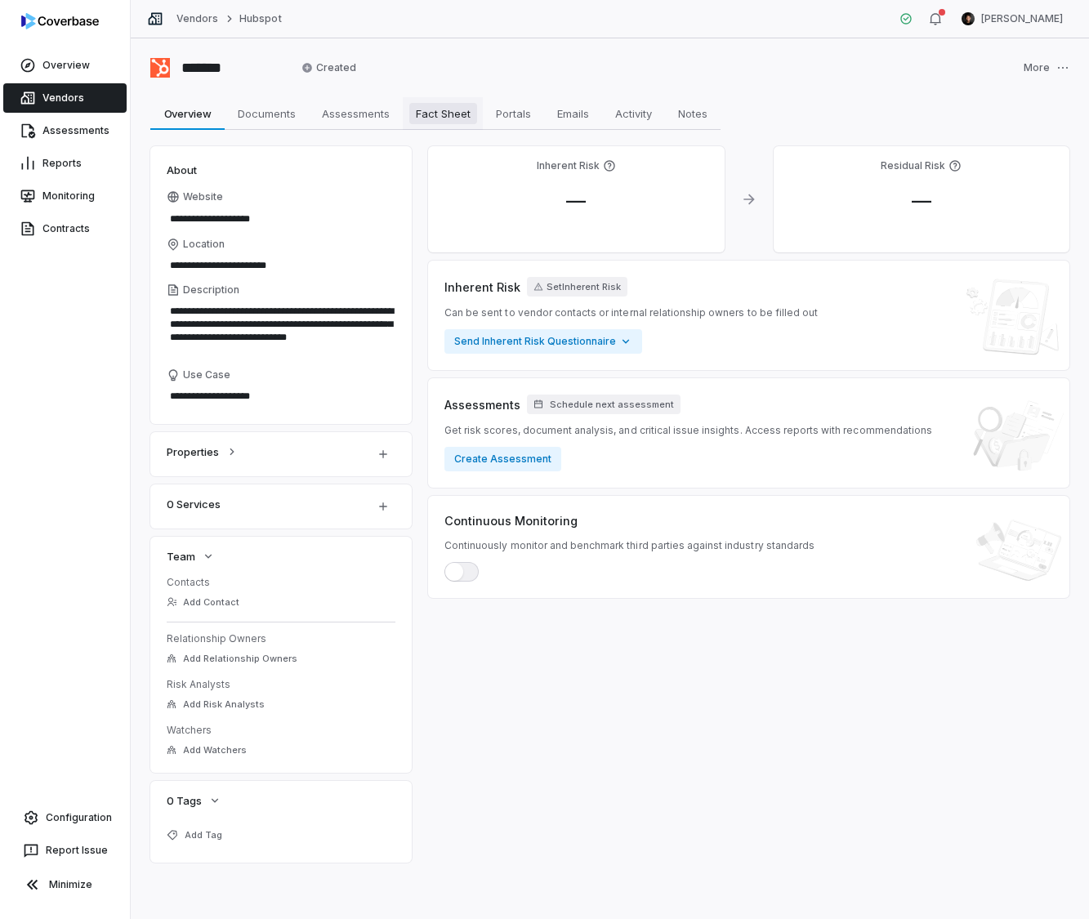
click at [426, 121] on span "Fact Sheet" at bounding box center [443, 113] width 68 height 21
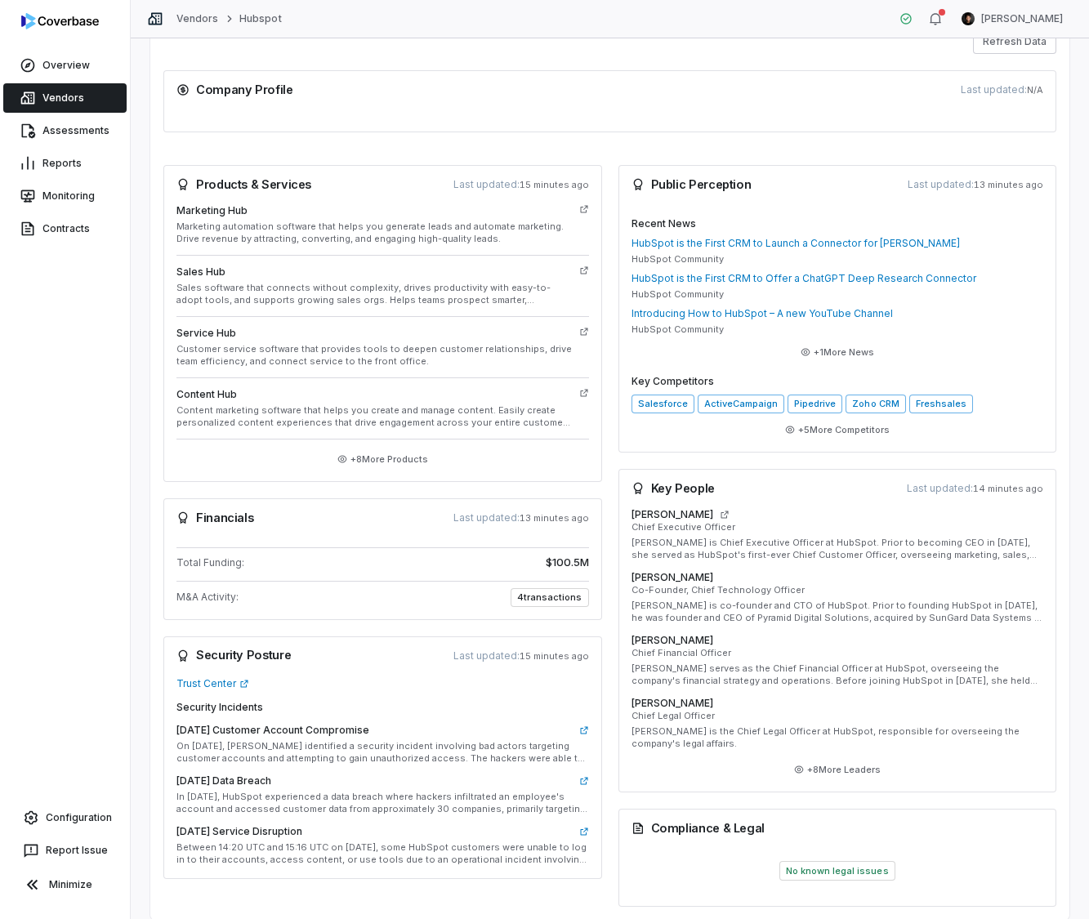
scroll to position [183, 0]
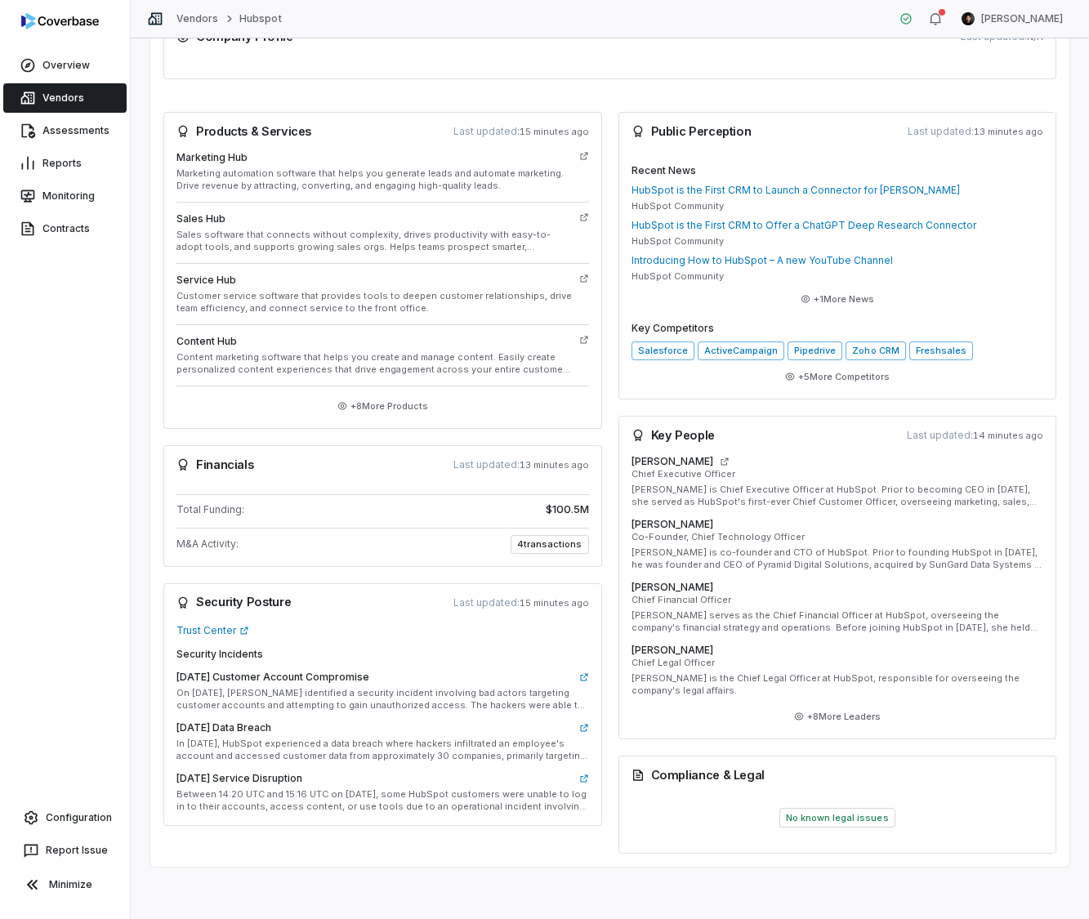
drag, startPoint x: 555, startPoint y: 566, endPoint x: 548, endPoint y: 548, distance: 19.1
click at [551, 555] on div "Total Funding: $100.5M M&A Activity: 4 transactions" at bounding box center [382, 525] width 439 height 83
click at [547, 542] on span "4 transactions" at bounding box center [550, 544] width 78 height 19
click at [517, 545] on span "4 transactions" at bounding box center [550, 544] width 78 height 19
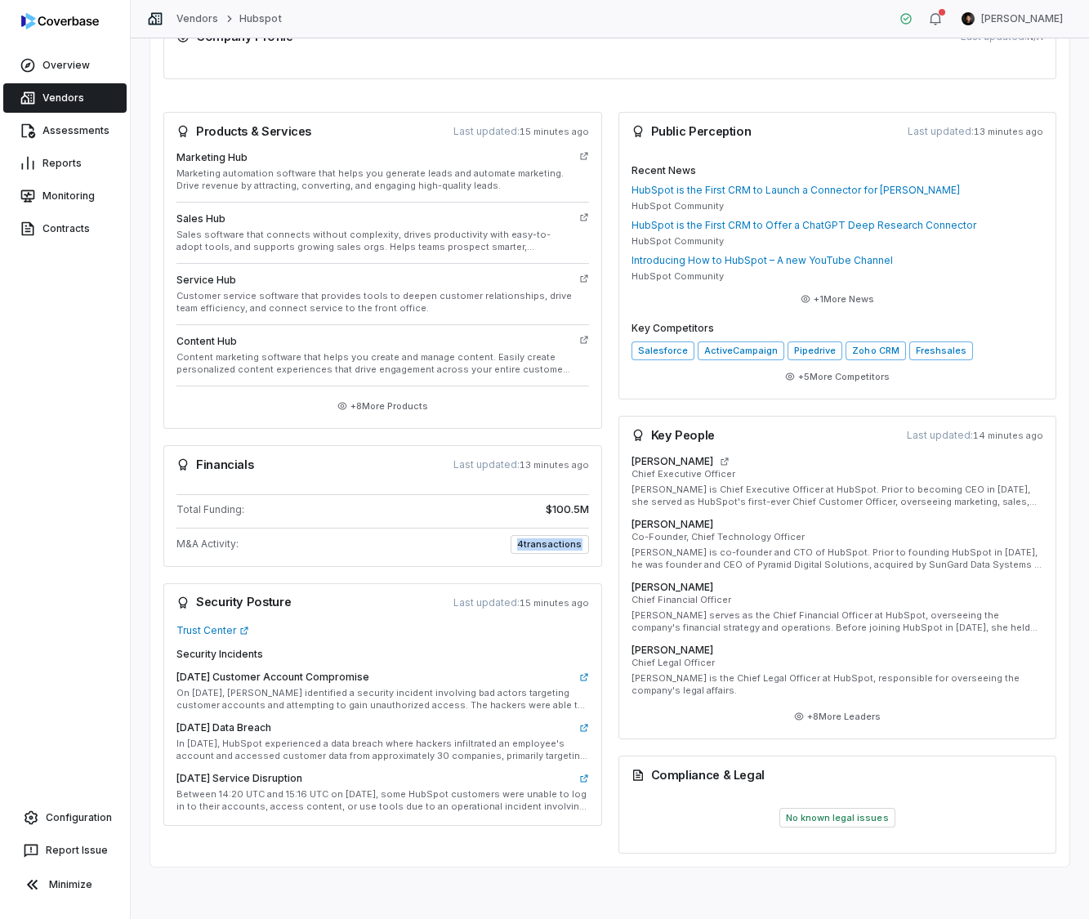
click at [517, 545] on span "4 transactions" at bounding box center [550, 544] width 78 height 19
click at [566, 545] on span "4 transactions" at bounding box center [550, 544] width 78 height 19
click at [347, 538] on div "M&A Activity: 4 transactions" at bounding box center [382, 544] width 413 height 19
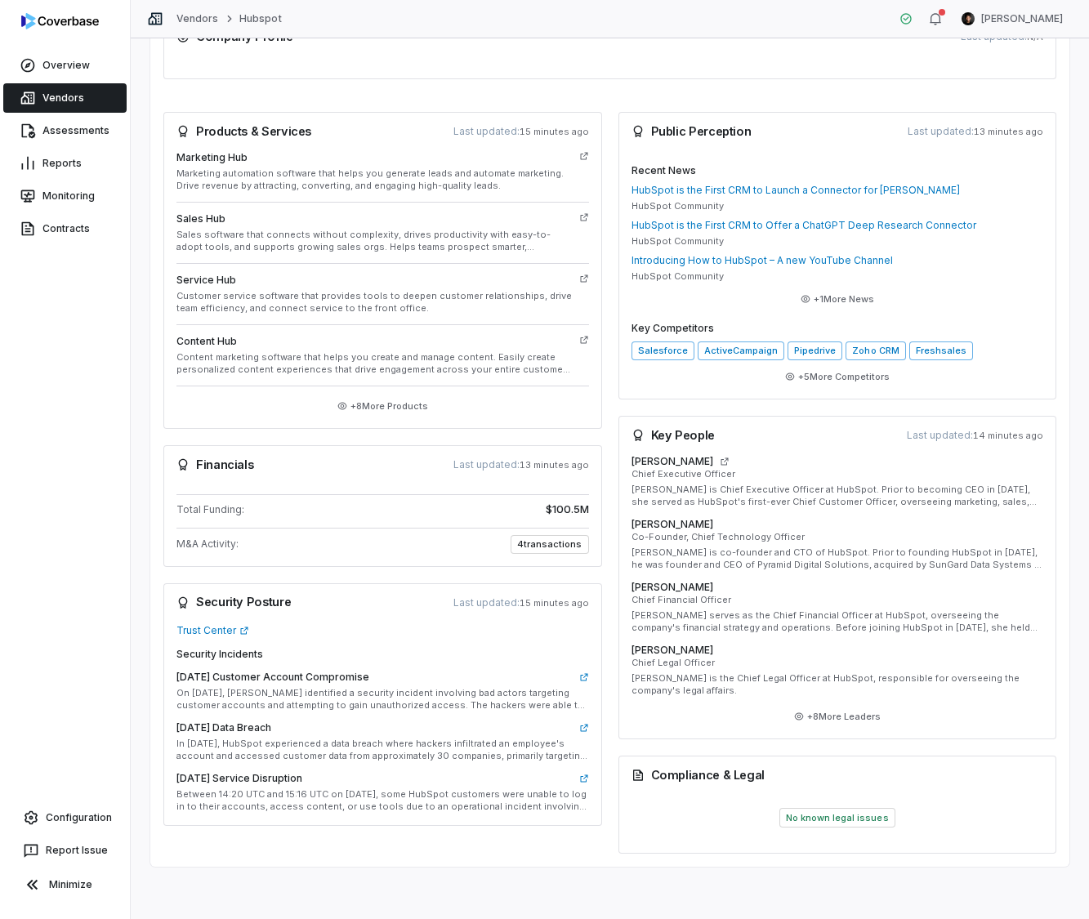
scroll to position [0, 0]
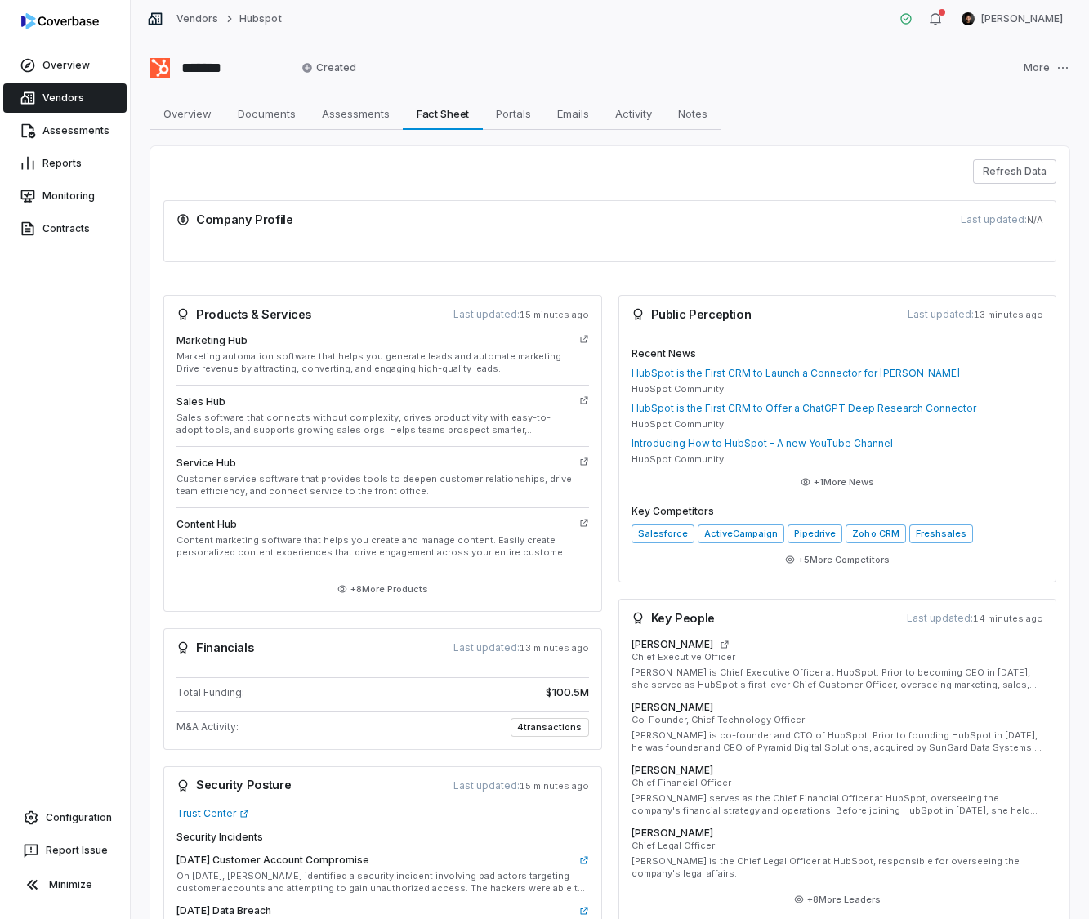
click at [34, 110] on link "Vendors" at bounding box center [64, 97] width 123 height 29
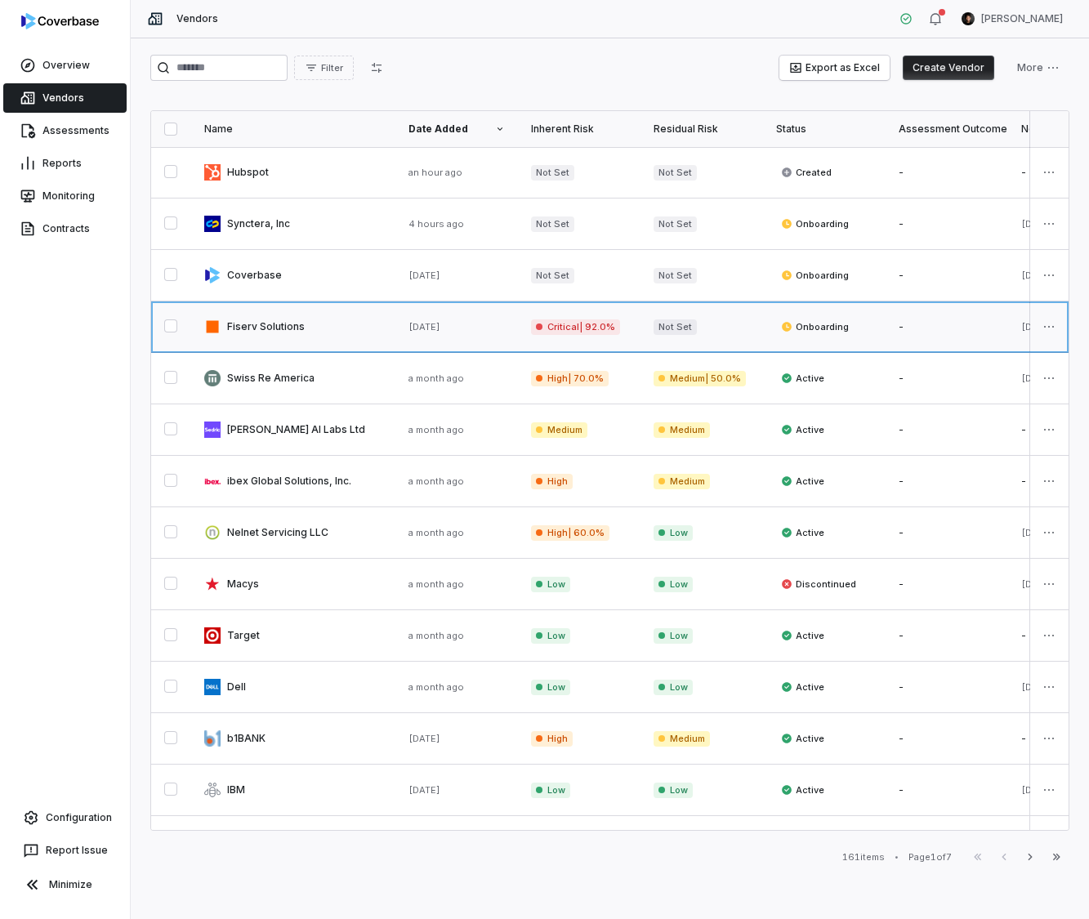
click at [286, 314] on link at bounding box center [293, 326] width 204 height 51
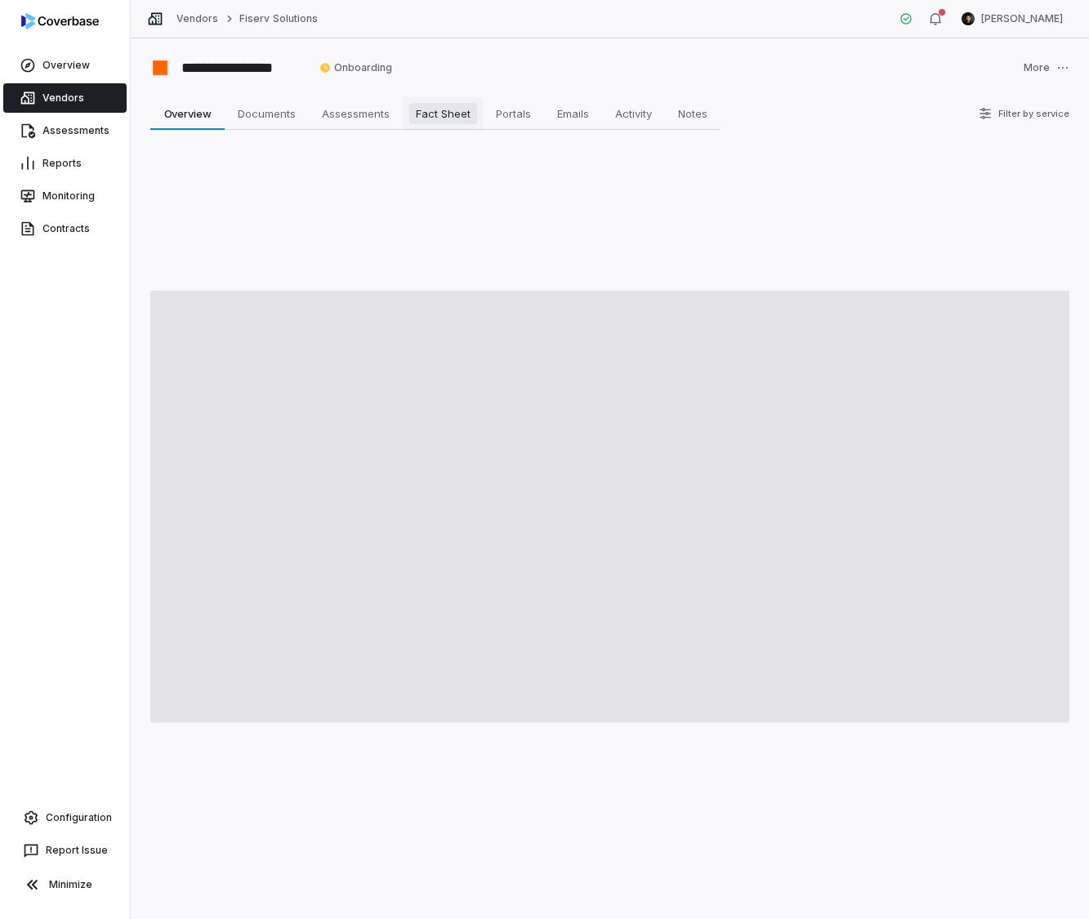
click at [436, 105] on span "Fact Sheet" at bounding box center [443, 113] width 68 height 21
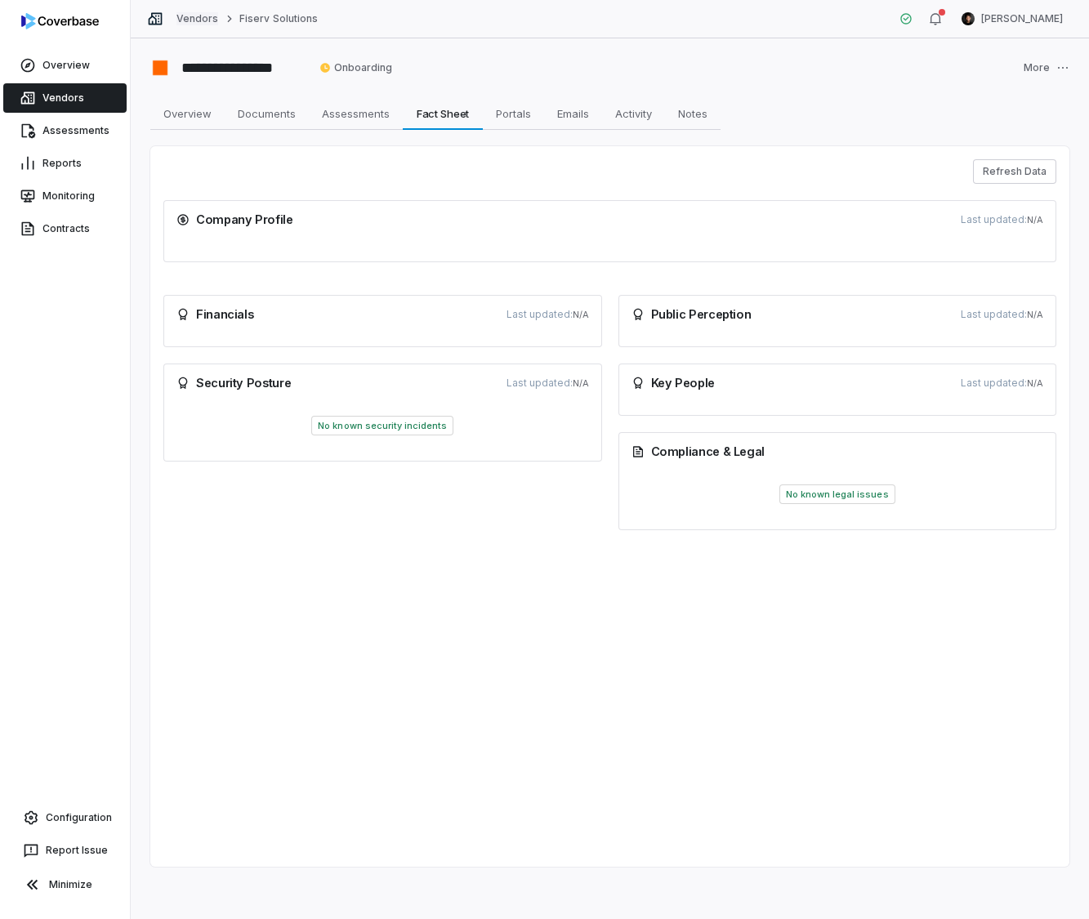
click at [185, 19] on link "Vendors" at bounding box center [197, 18] width 42 height 13
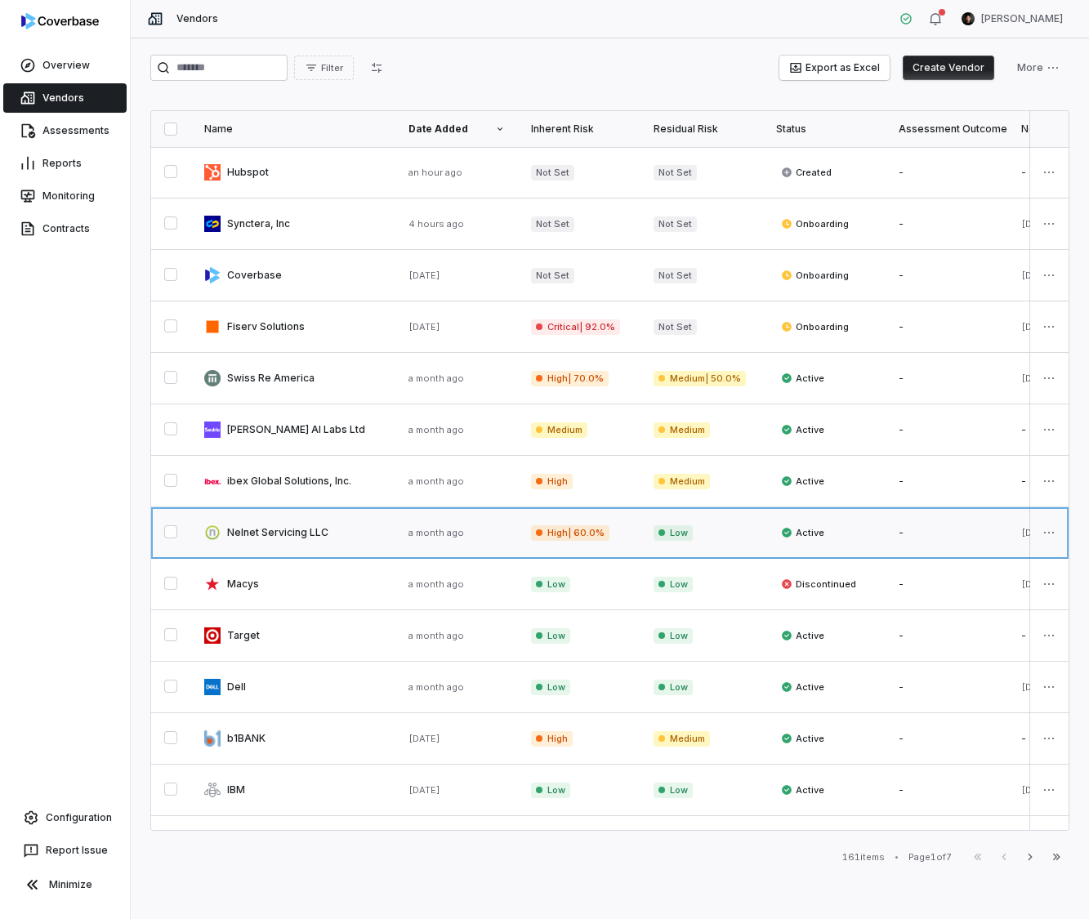
click at [314, 528] on link at bounding box center [293, 532] width 204 height 51
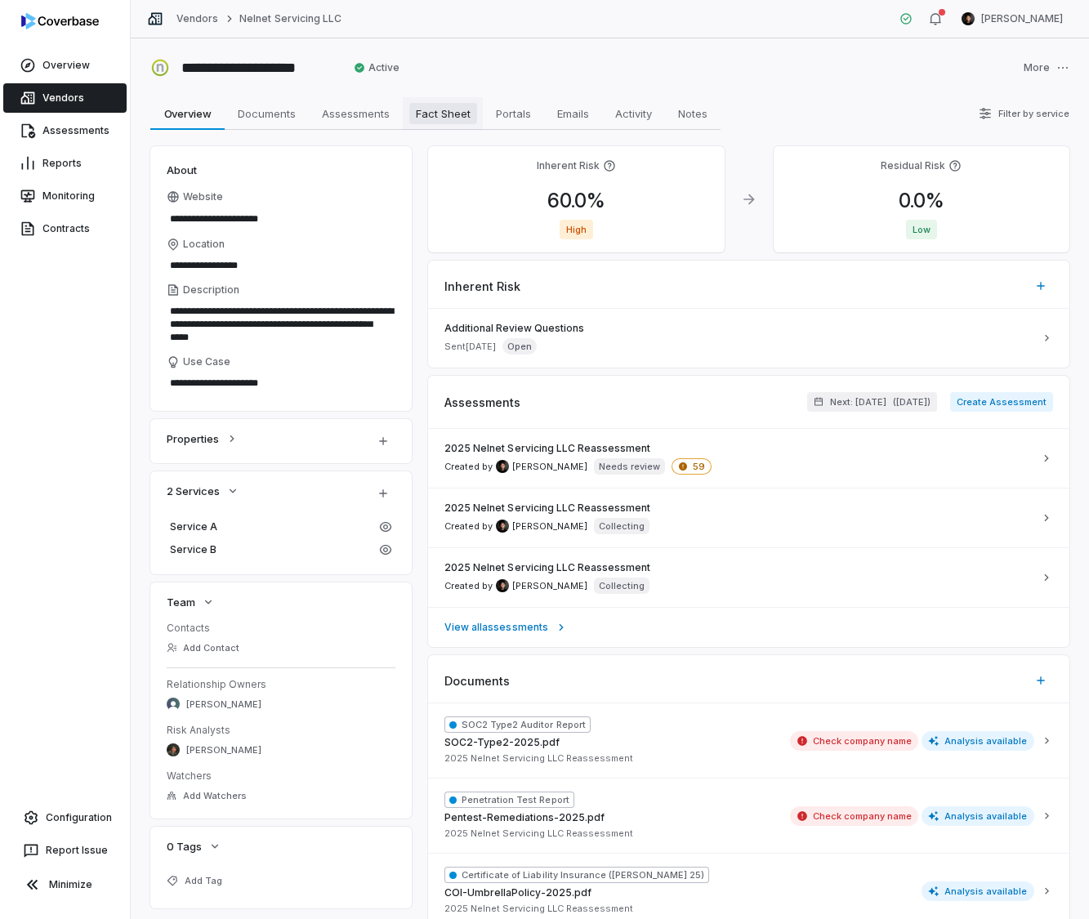
click at [472, 118] on span "Fact Sheet" at bounding box center [443, 113] width 68 height 21
type textarea "*"
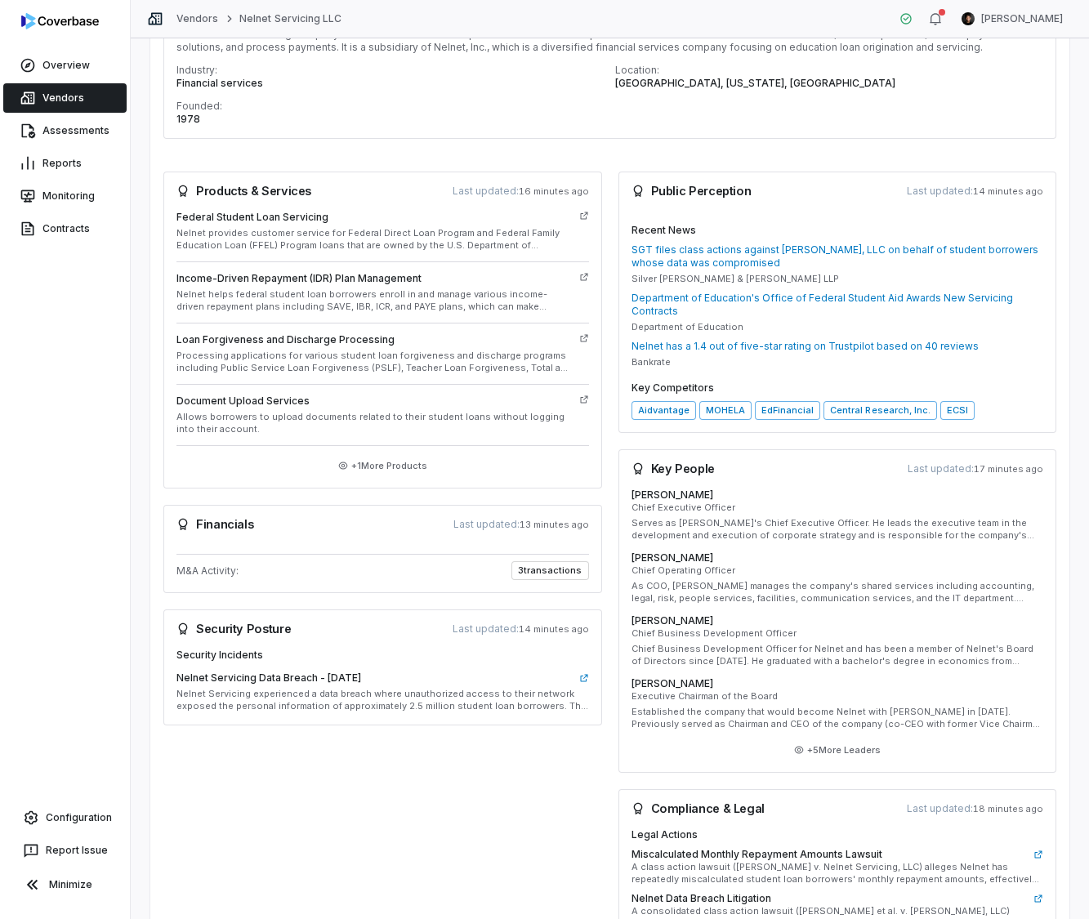
scroll to position [252, 0]
